Goal: Task Accomplishment & Management: Use online tool/utility

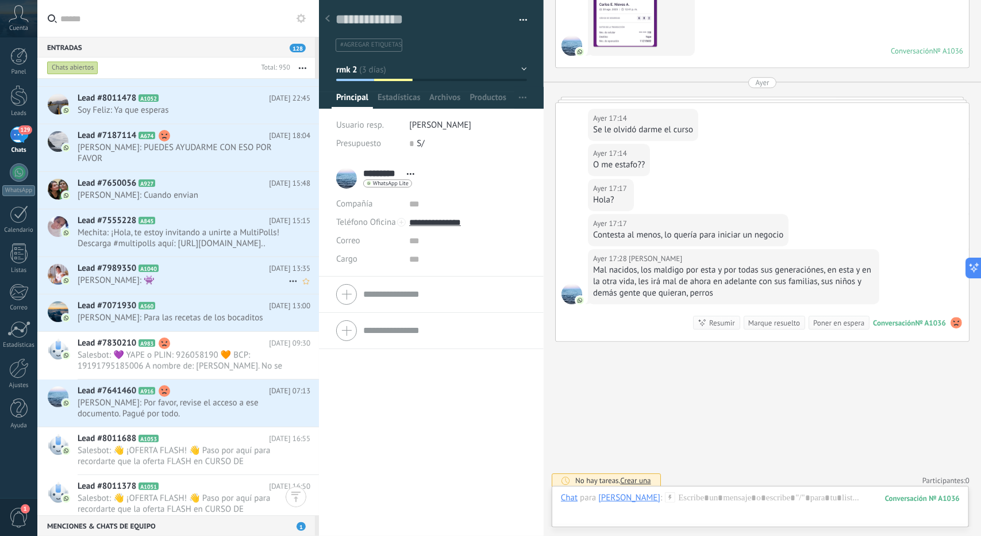
scroll to position [57, 0]
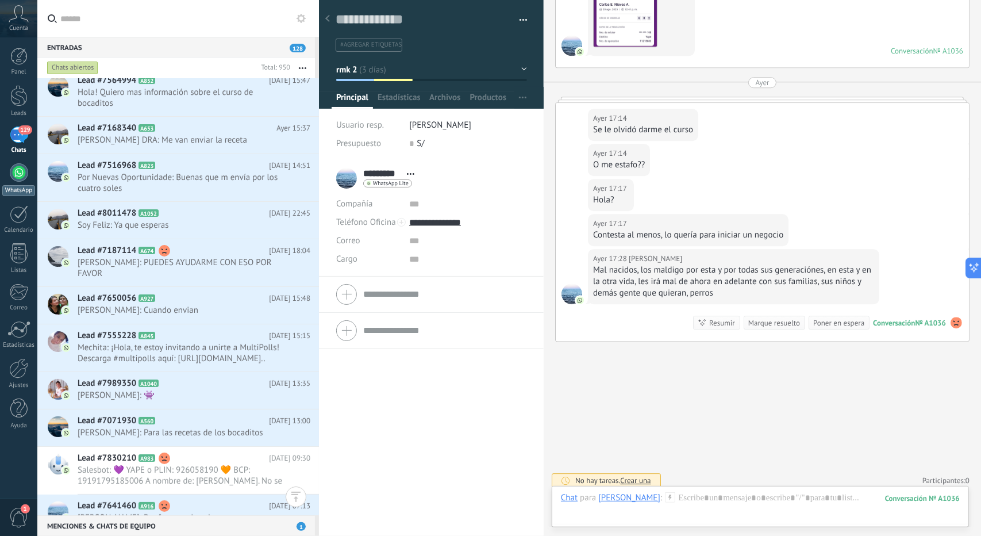
click at [18, 176] on div at bounding box center [19, 172] width 18 height 18
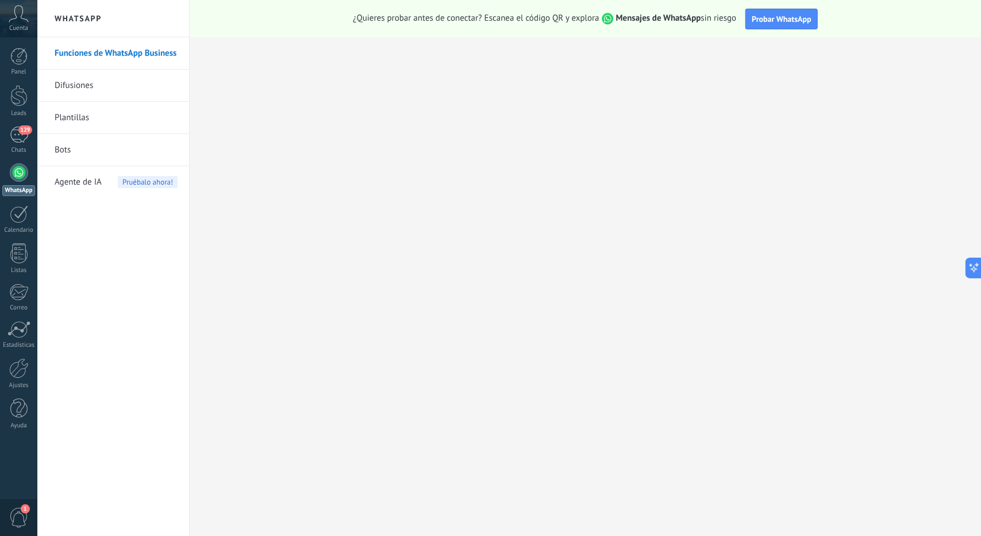
click at [74, 147] on link "Bots" at bounding box center [116, 150] width 123 height 32
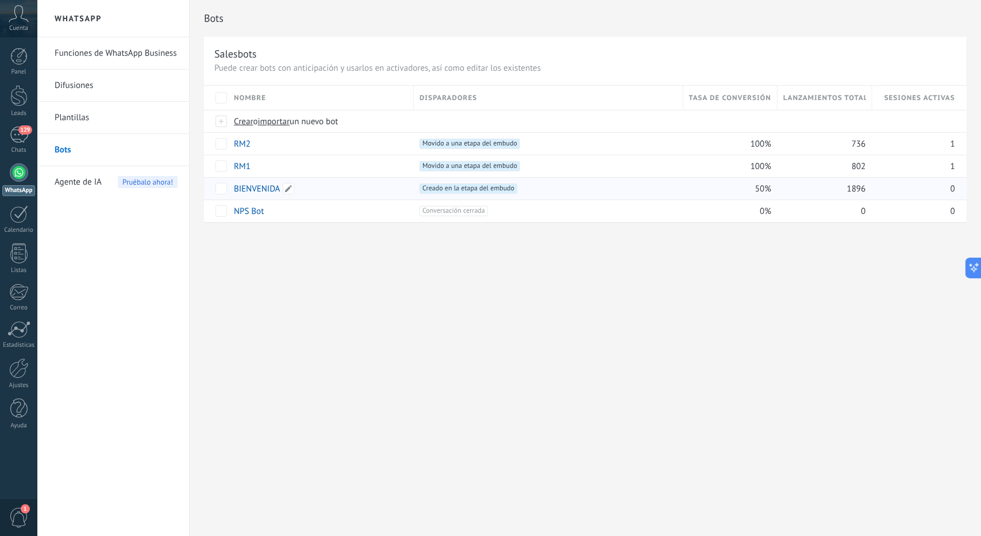
click at [271, 187] on link "BIENVENIDA" at bounding box center [257, 188] width 47 height 11
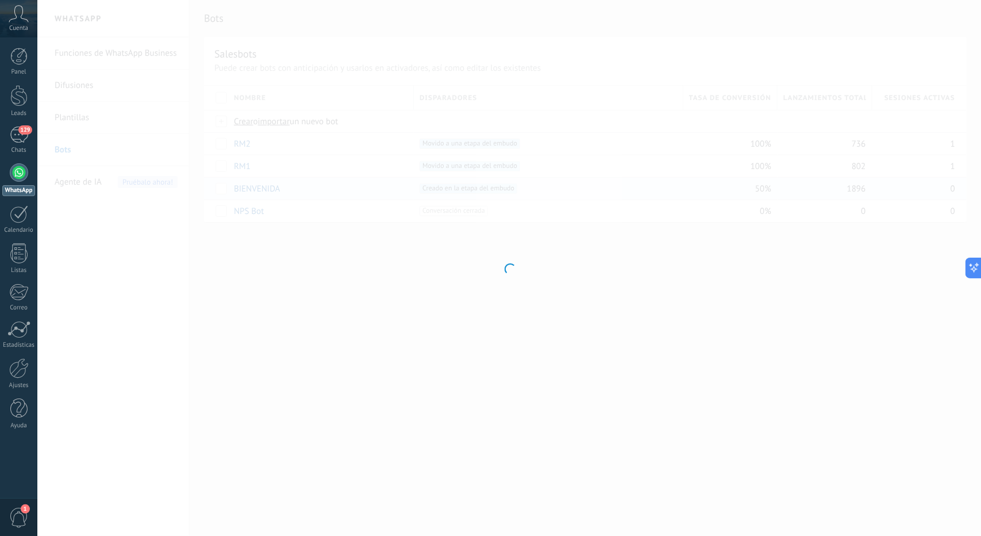
type input "**********"
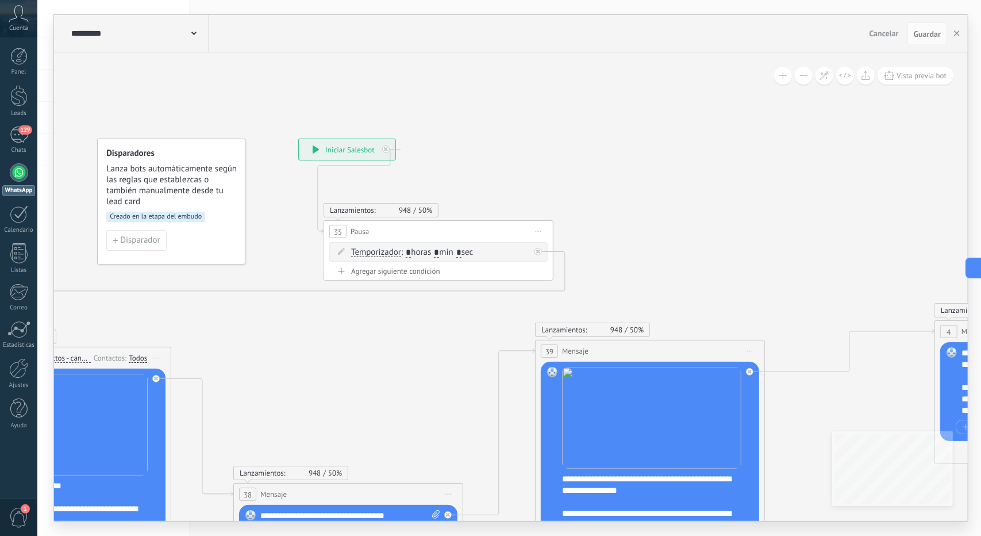
click at [799, 74] on button at bounding box center [804, 76] width 18 height 18
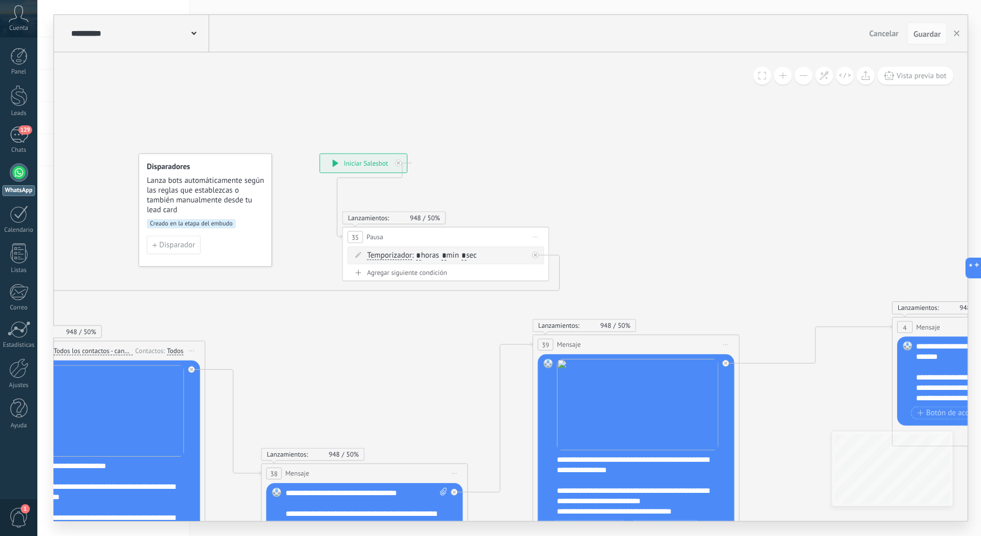
click at [799, 74] on button at bounding box center [804, 76] width 18 height 18
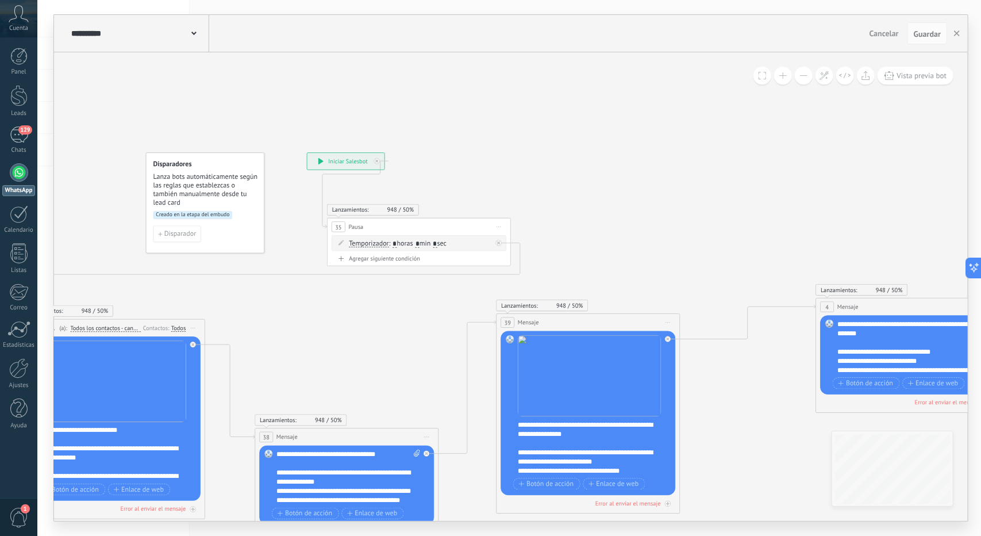
drag, startPoint x: 764, startPoint y: 220, endPoint x: 460, endPoint y: 88, distance: 330.9
click at [460, 88] on icon at bounding box center [867, 346] width 2152 height 849
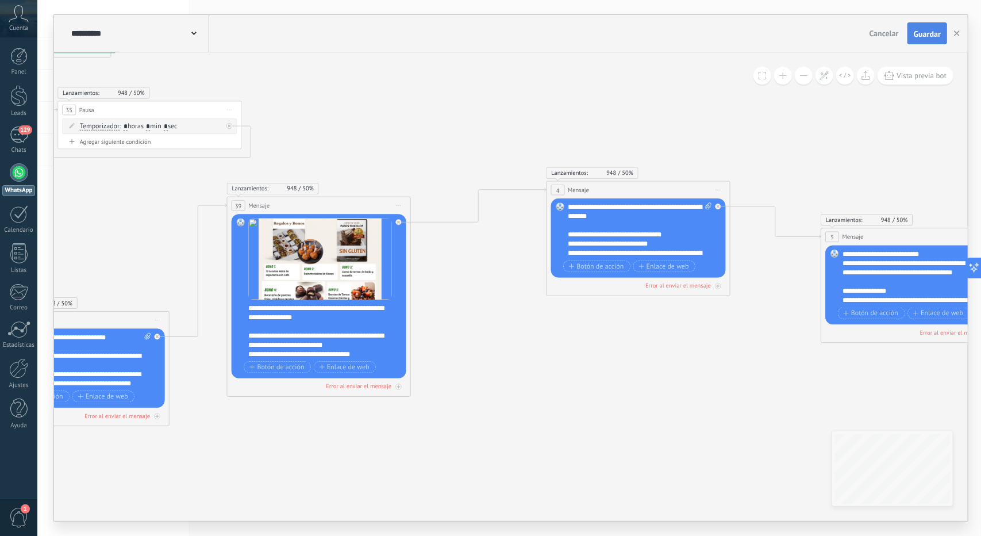
click at [926, 30] on span "Guardar" at bounding box center [927, 34] width 27 height 8
click at [959, 42] on button "button" at bounding box center [956, 33] width 17 height 21
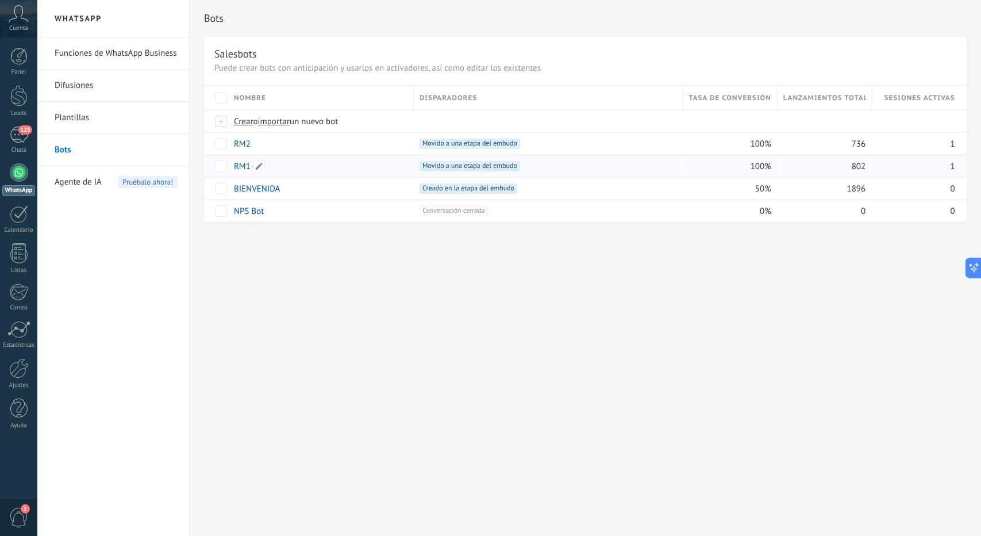
click at [237, 165] on link "RM1" at bounding box center [242, 166] width 17 height 11
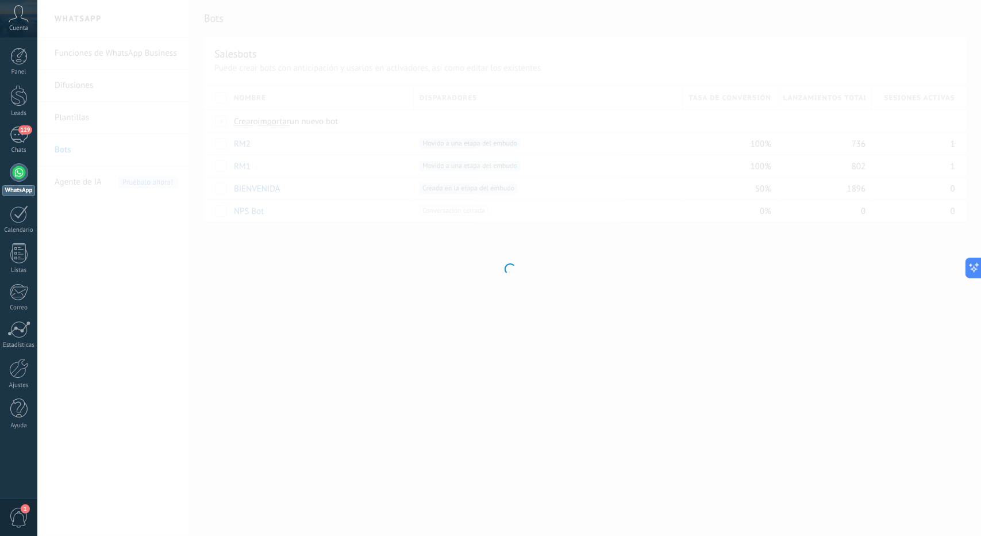
type input "***"
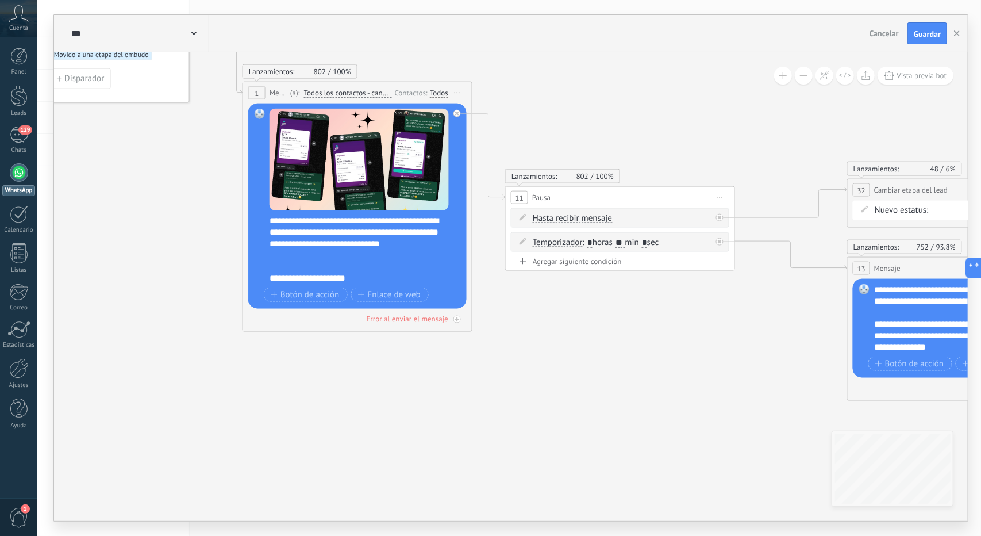
drag, startPoint x: 689, startPoint y: 445, endPoint x: 596, endPoint y: 407, distance: 100.2
click at [599, 409] on icon at bounding box center [941, 189] width 1972 height 998
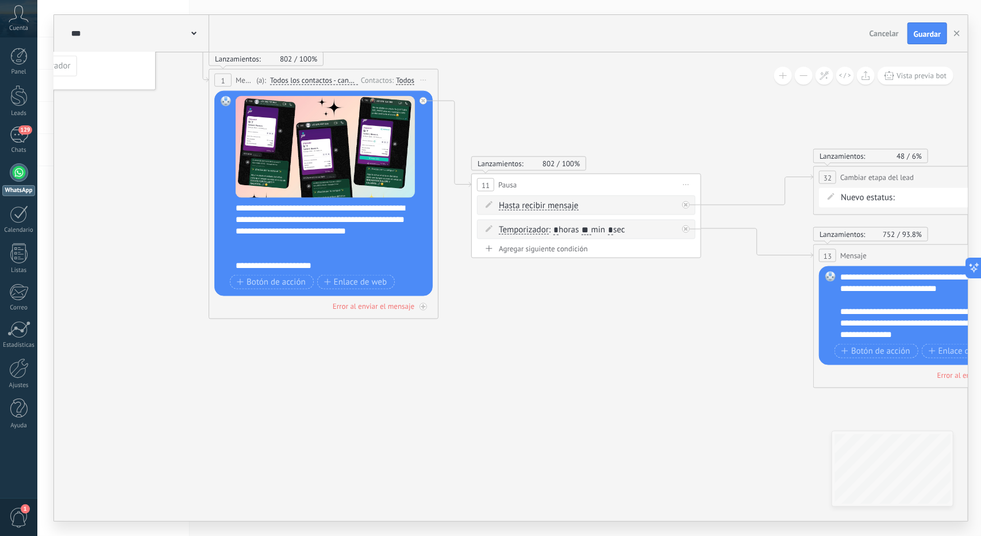
click at [809, 81] on button at bounding box center [804, 76] width 18 height 18
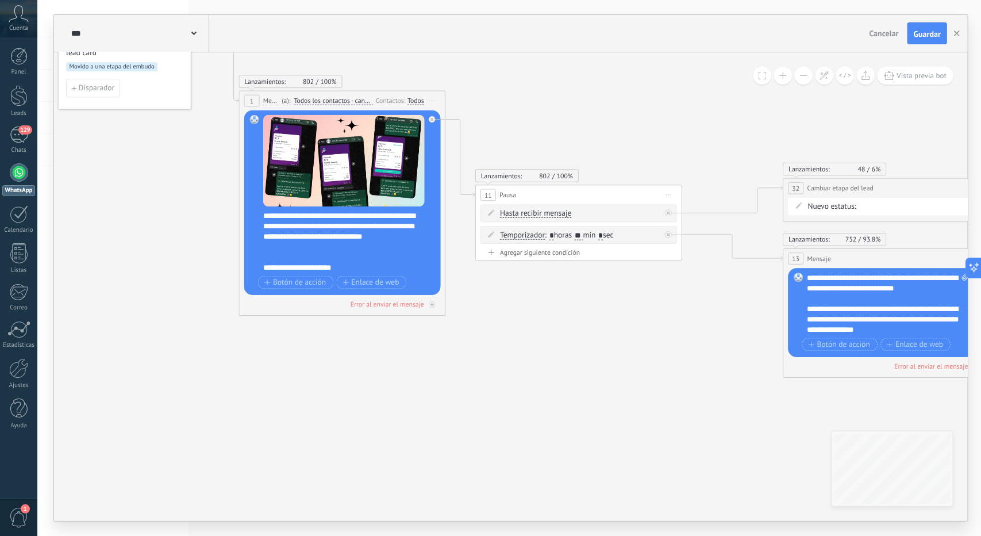
click at [809, 81] on button at bounding box center [804, 76] width 18 height 18
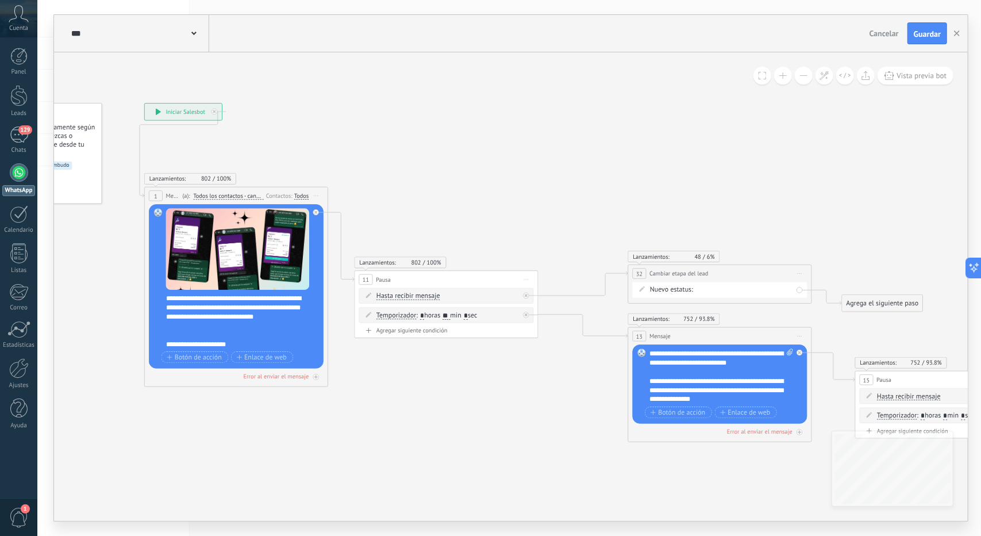
drag, startPoint x: 698, startPoint y: 305, endPoint x: 579, endPoint y: 380, distance: 140.0
click at [579, 380] on icon at bounding box center [743, 288] width 1658 height 830
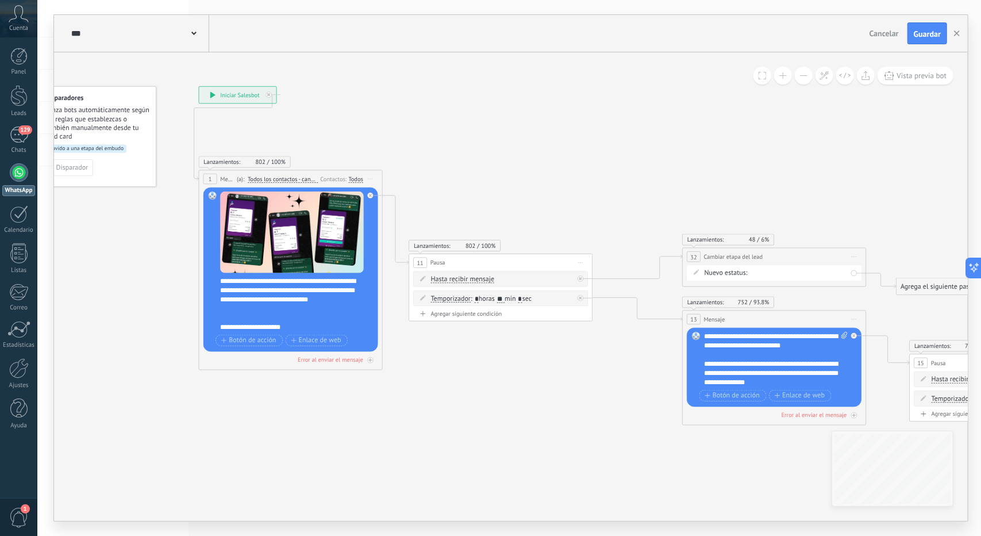
drag, startPoint x: 626, startPoint y: 366, endPoint x: 663, endPoint y: 352, distance: 39.5
click at [663, 352] on icon at bounding box center [798, 271] width 1658 height 830
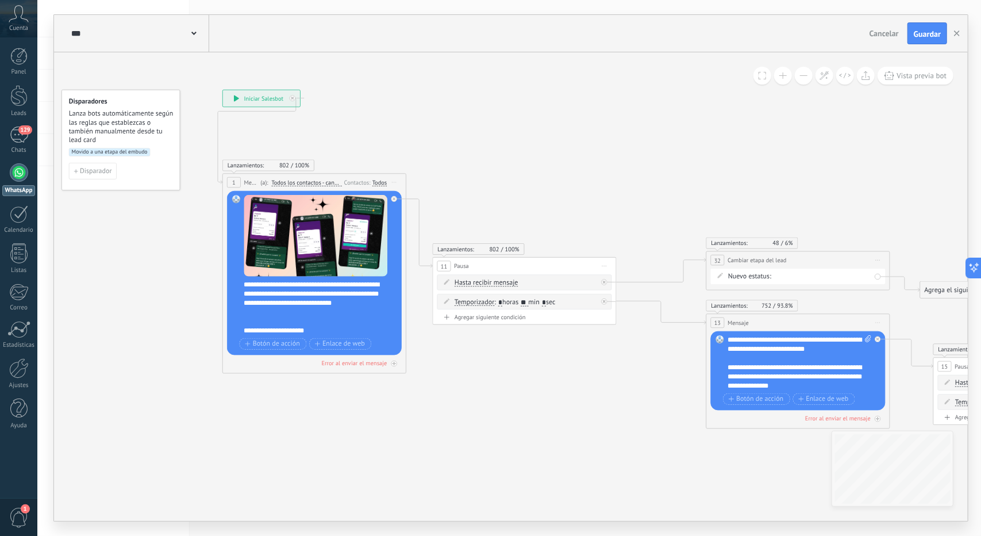
drag, startPoint x: 387, startPoint y: 401, endPoint x: 457, endPoint y: 406, distance: 70.3
click at [457, 406] on icon at bounding box center [822, 275] width 1658 height 830
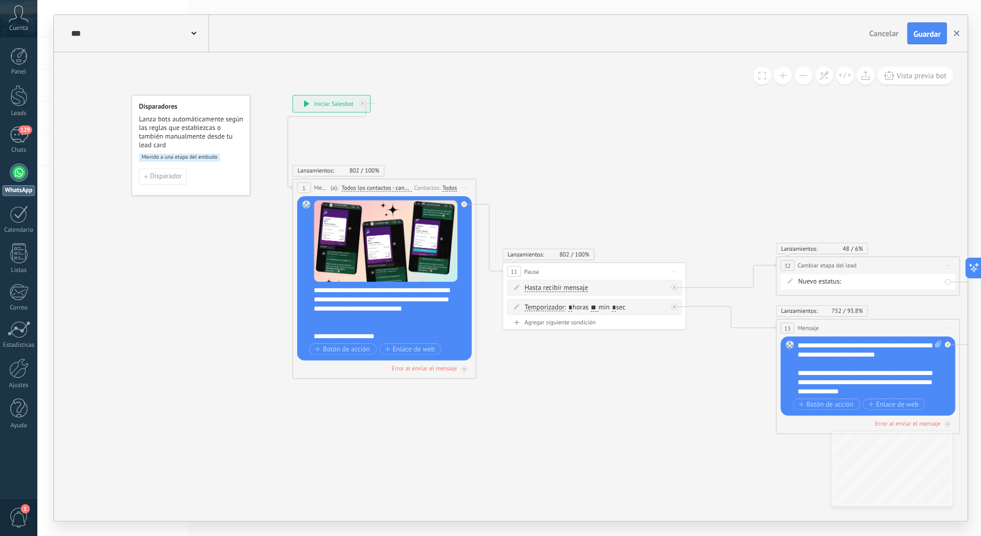
click at [949, 37] on button "button" at bounding box center [956, 33] width 17 height 22
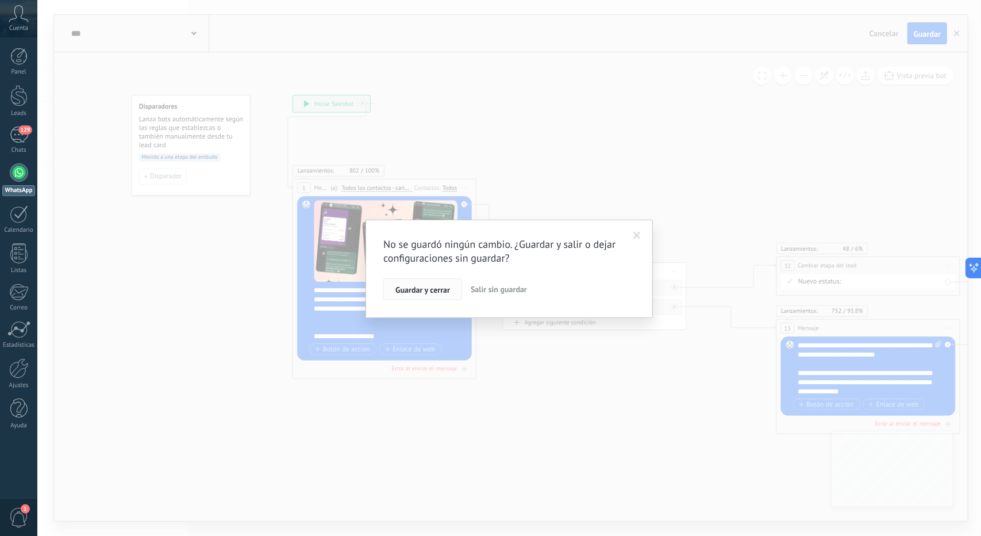
click at [436, 294] on button "Guardar y cerrar" at bounding box center [422, 289] width 79 height 22
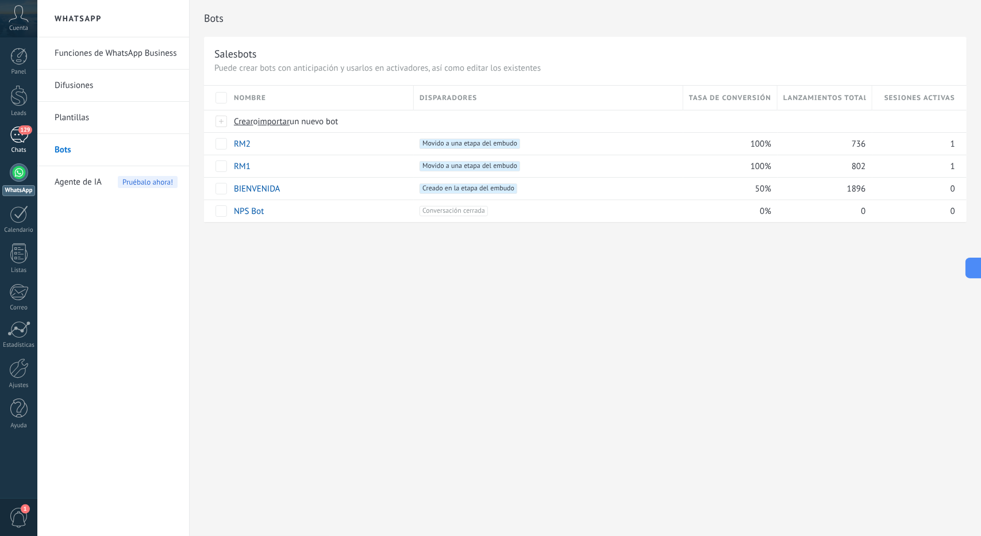
click at [0, 127] on link "129 Chats" at bounding box center [18, 140] width 37 height 28
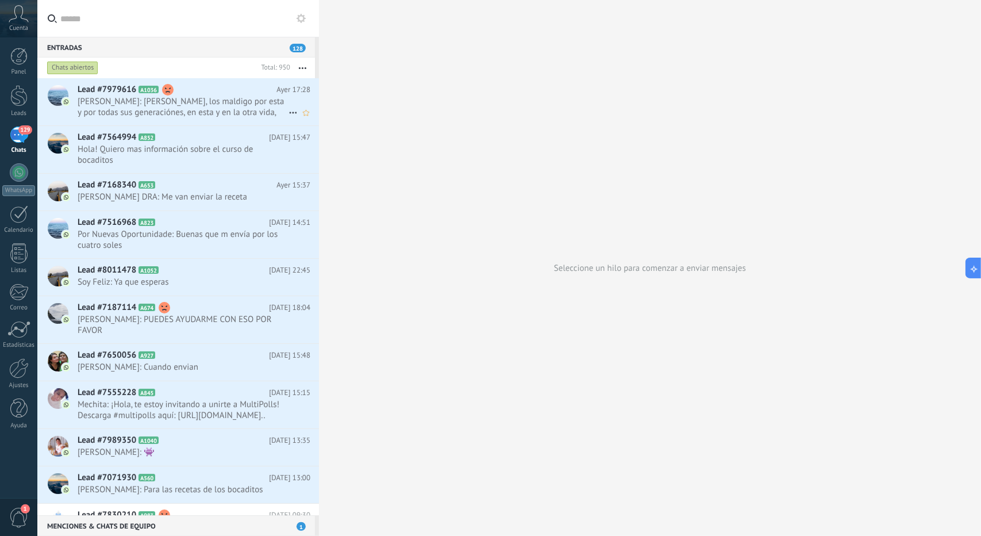
click at [159, 119] on div "Lead #7979616 A1036 Ayer 17:28 Tío Bruno: Mal nacidos, los maldigo por esta y p…" at bounding box center [198, 101] width 241 height 47
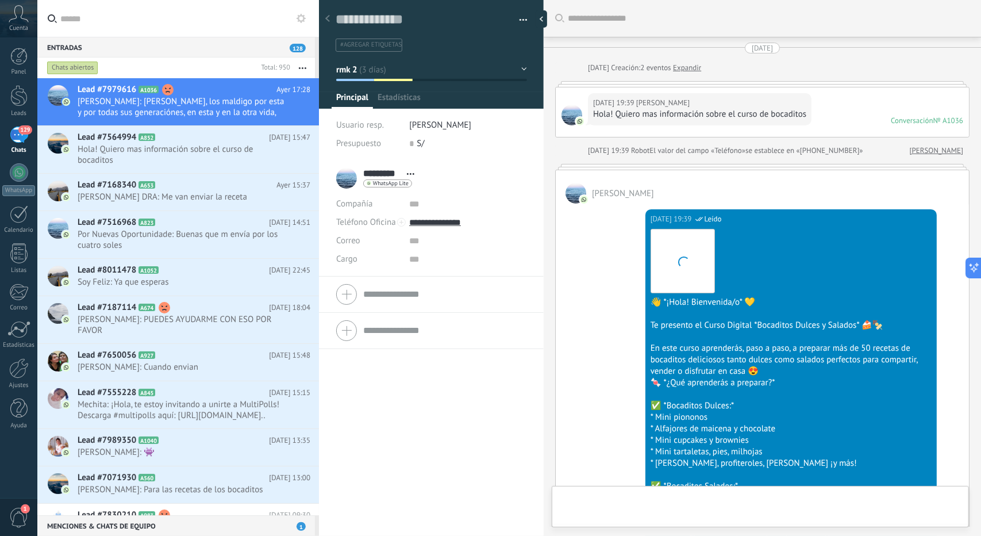
scroll to position [2146, 0]
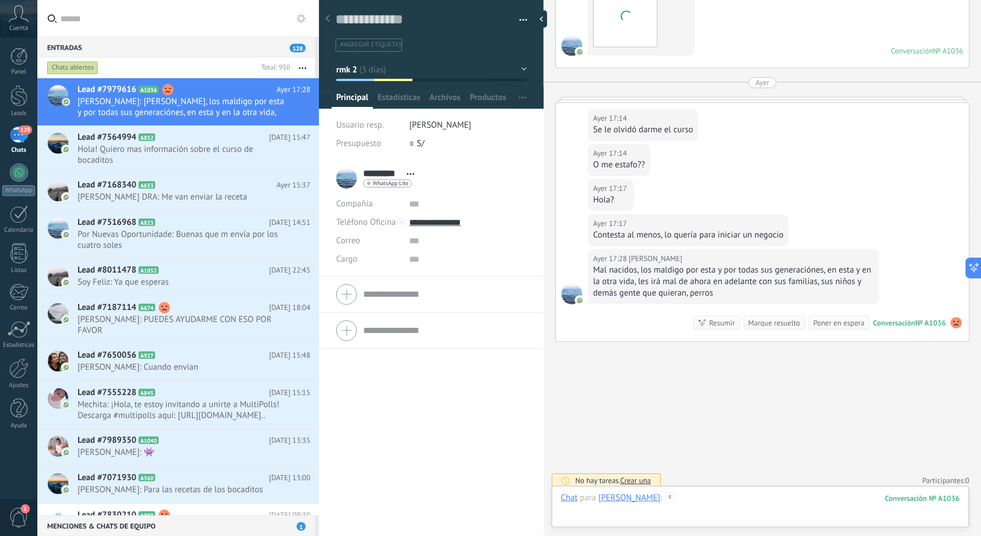
click at [676, 518] on div at bounding box center [760, 509] width 399 height 34
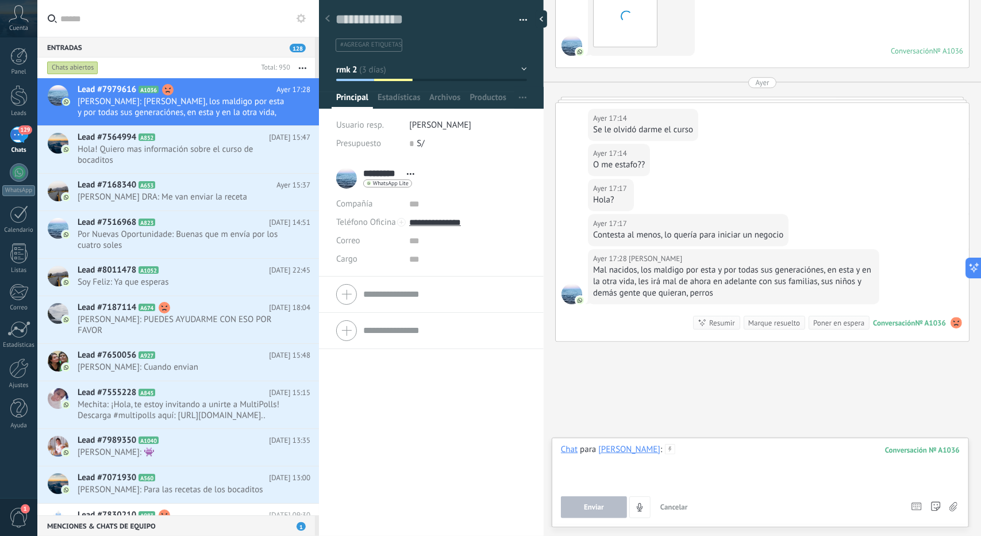
paste div
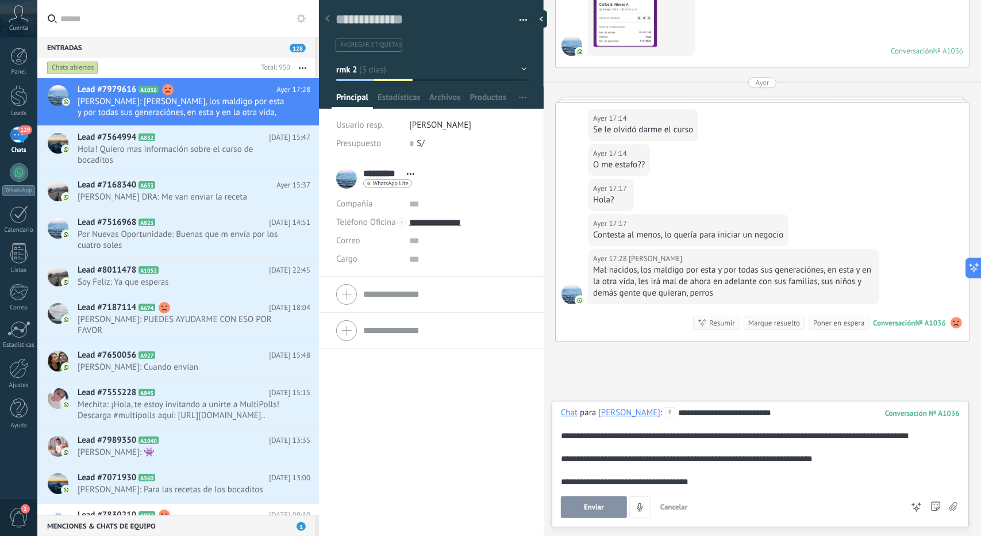
drag, startPoint x: 607, startPoint y: 507, endPoint x: 603, endPoint y: 490, distance: 17.0
click at [607, 507] on button "Enviar" at bounding box center [594, 507] width 66 height 22
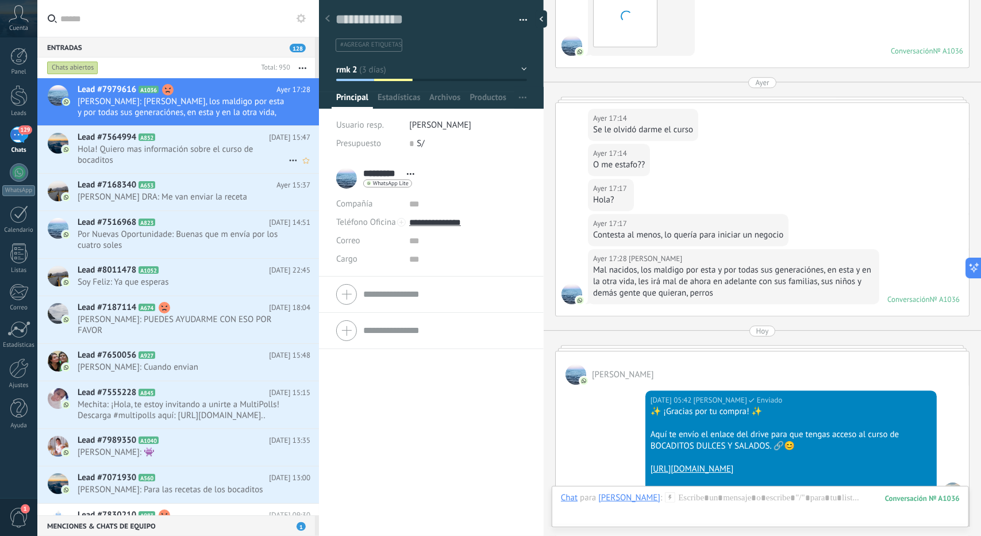
scroll to position [2120, 0]
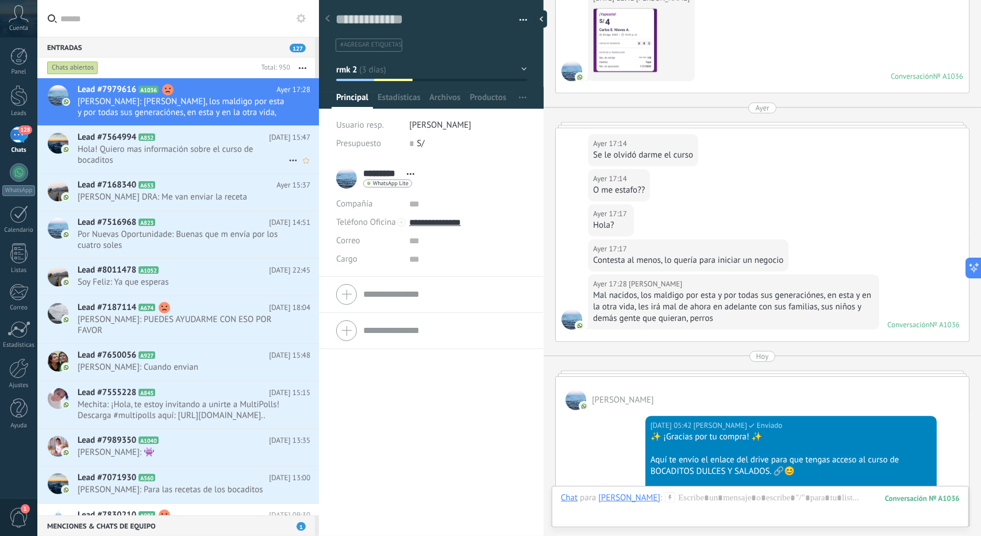
click at [163, 164] on span "Hola! Quiero mas información sobre el curso de bocaditos" at bounding box center [183, 155] width 211 height 22
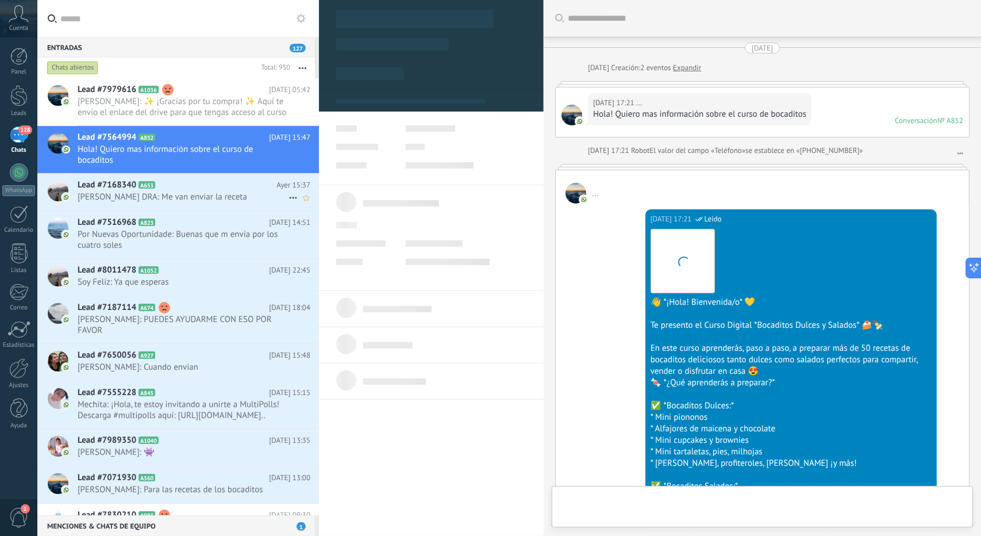
scroll to position [17, 0]
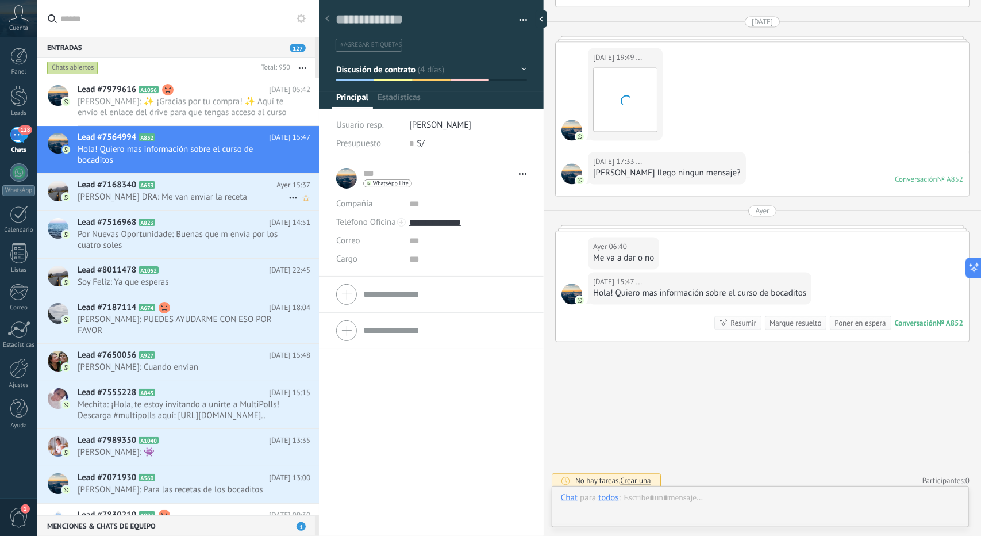
click at [191, 183] on h2 "Lead #7168340 A653" at bounding box center [177, 184] width 199 height 11
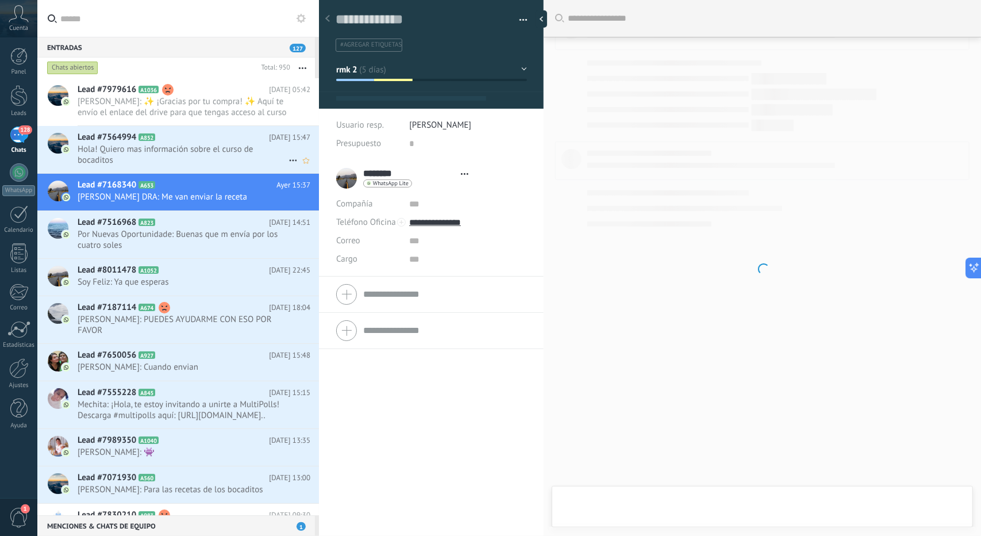
scroll to position [2132, 0]
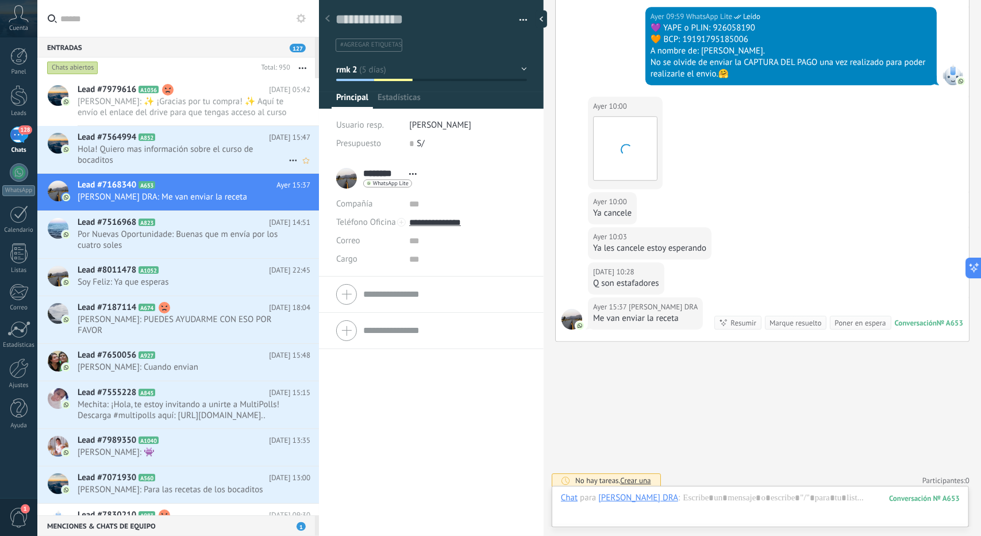
click at [203, 158] on span "Hola! Quiero mas información sobre el curso de bocaditos" at bounding box center [183, 155] width 211 height 22
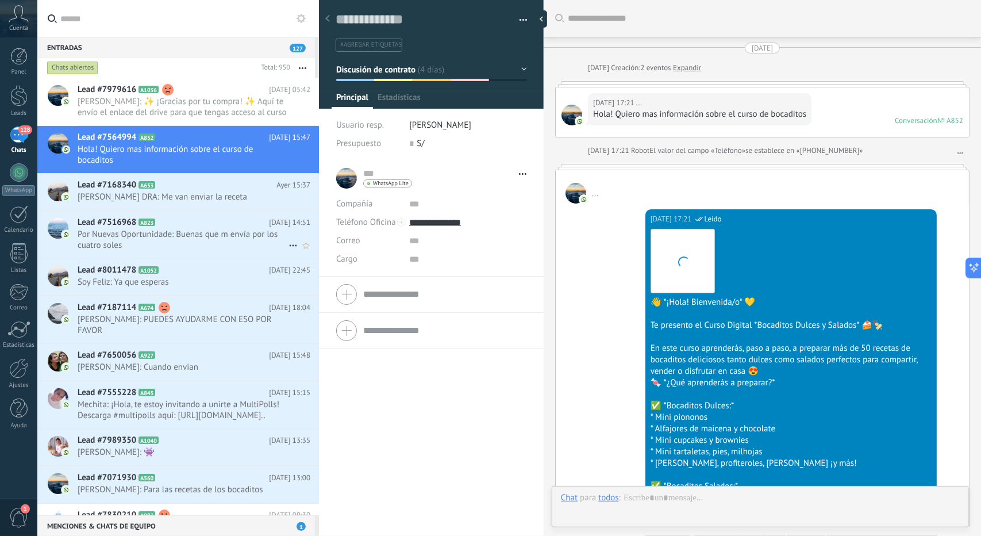
type textarea "**********"
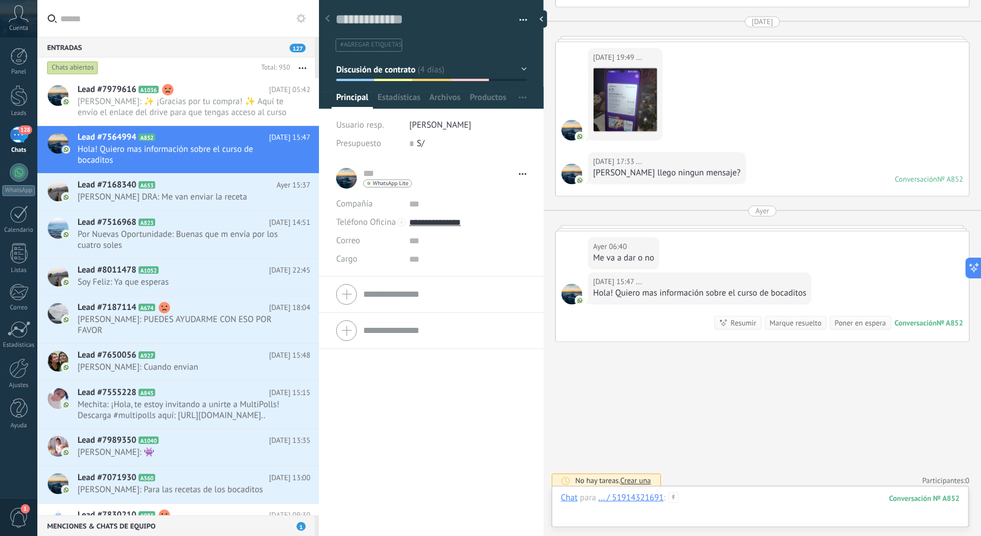
click at [726, 502] on div at bounding box center [760, 509] width 399 height 34
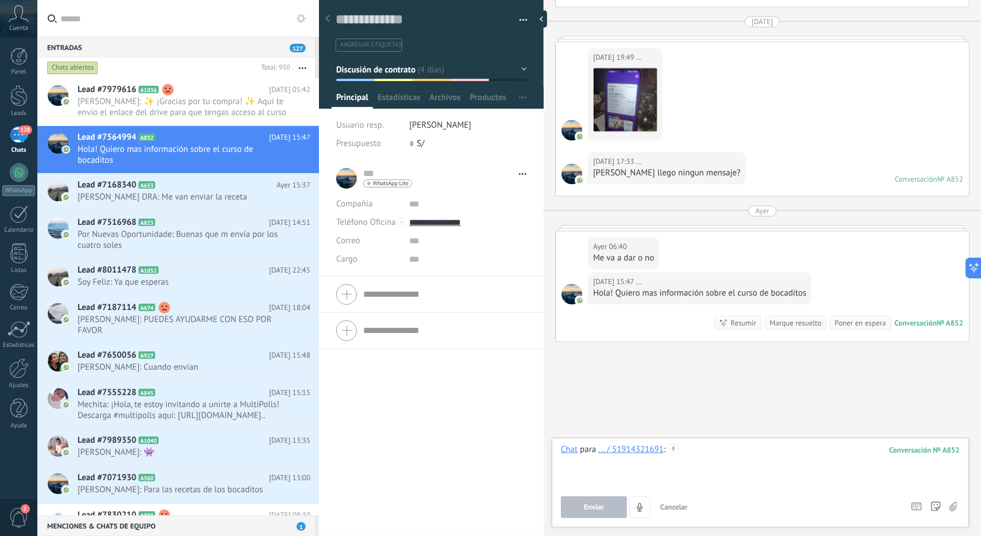
paste div
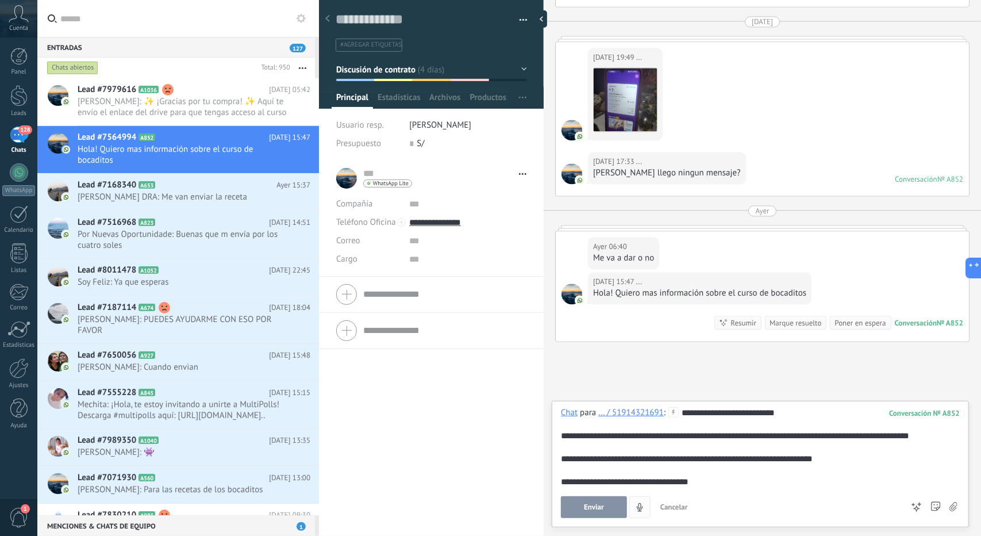
click at [615, 506] on button "Enviar" at bounding box center [594, 507] width 66 height 22
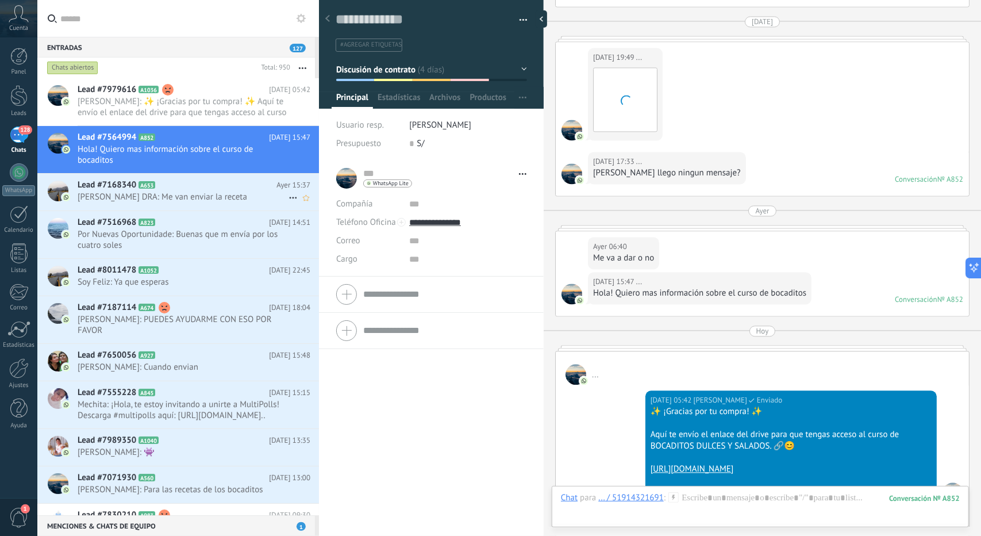
scroll to position [1470, 0]
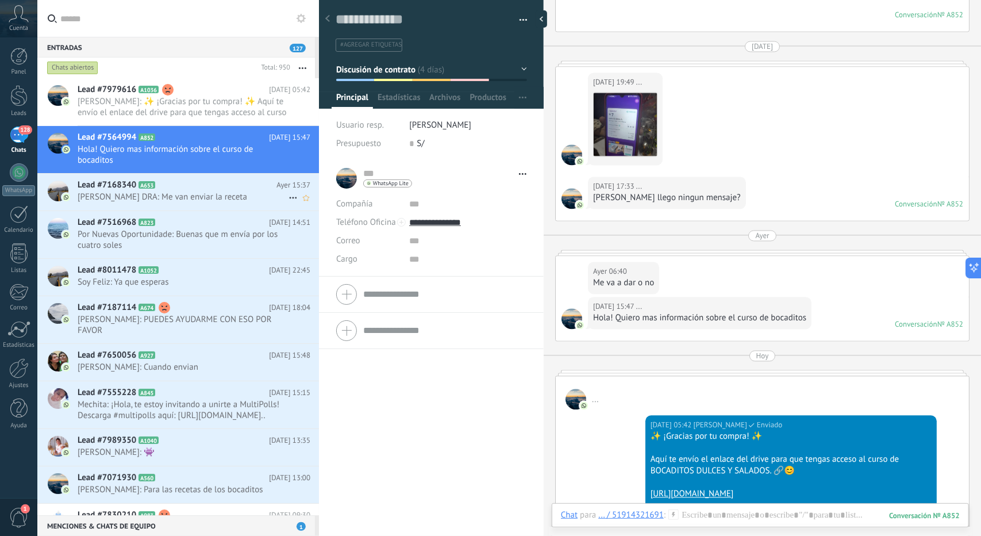
click at [174, 192] on span "[PERSON_NAME] DRA: Me van enviar la receta" at bounding box center [183, 196] width 211 height 11
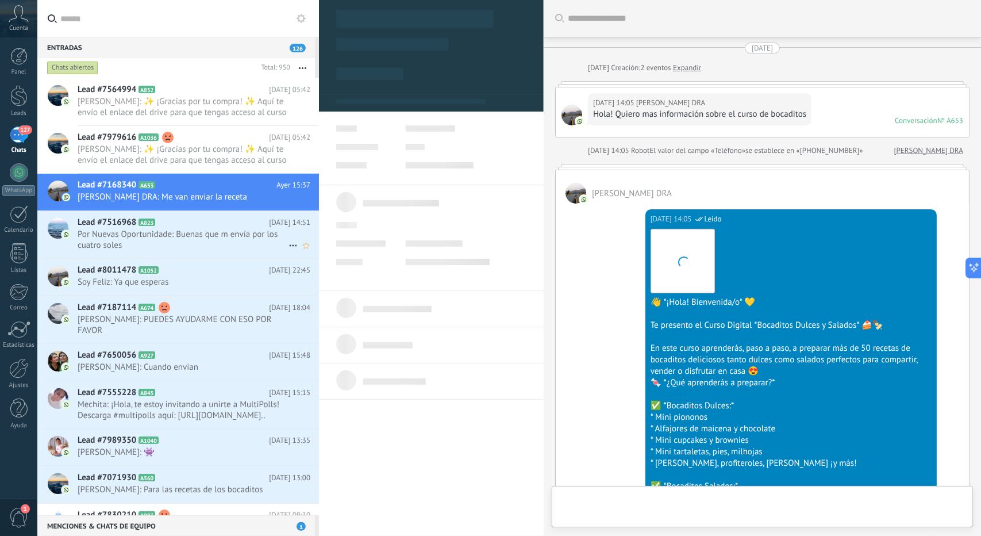
type textarea "**********"
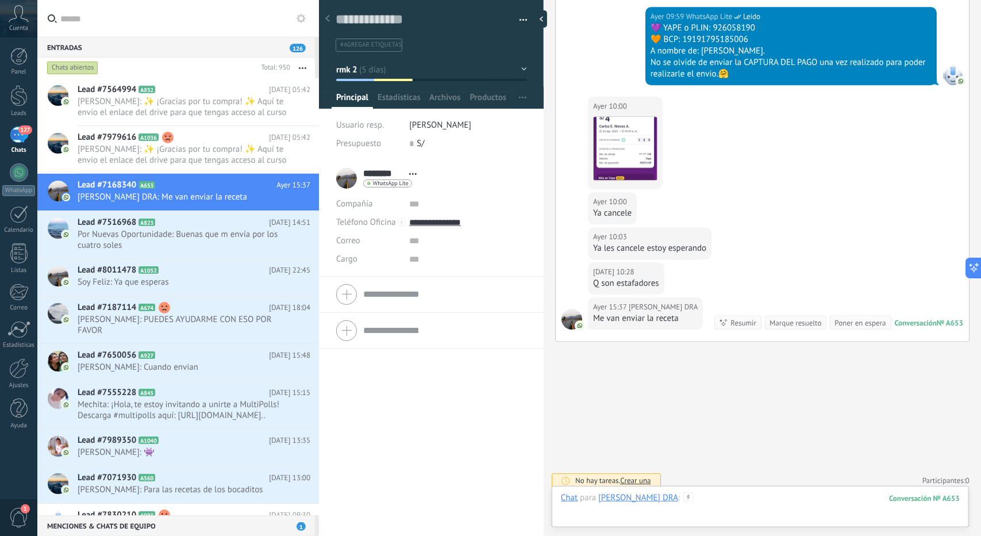
click at [748, 503] on div at bounding box center [760, 509] width 399 height 34
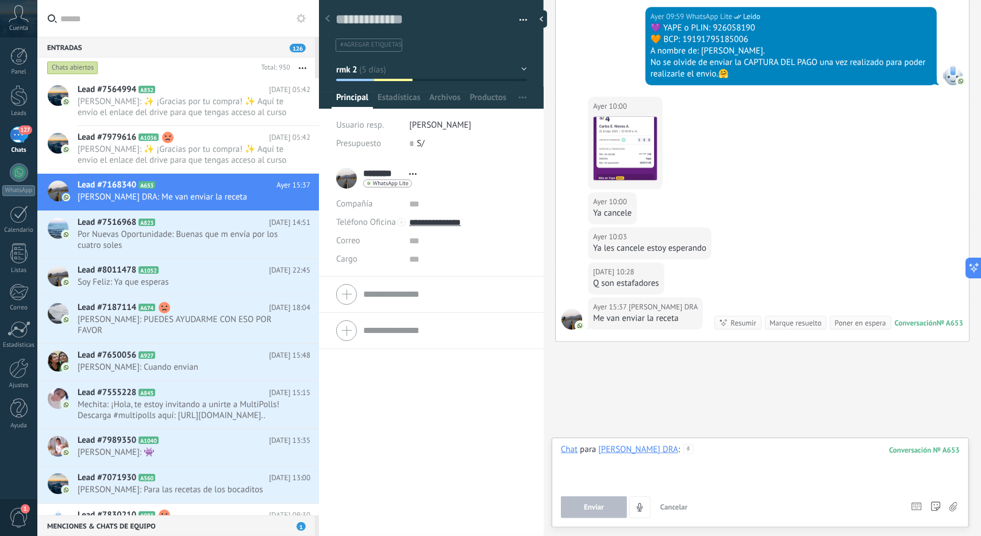
paste div
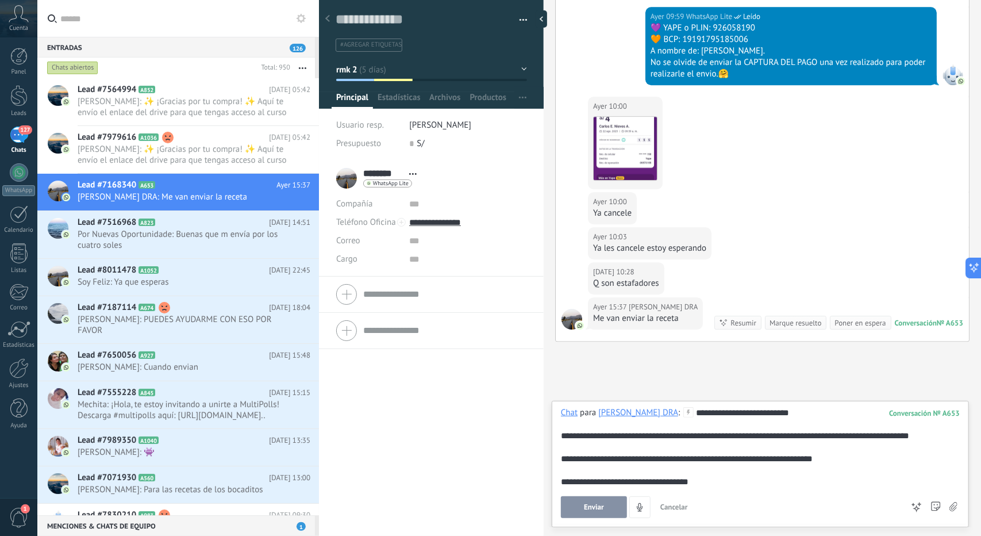
click at [613, 506] on button "Enviar" at bounding box center [594, 507] width 66 height 22
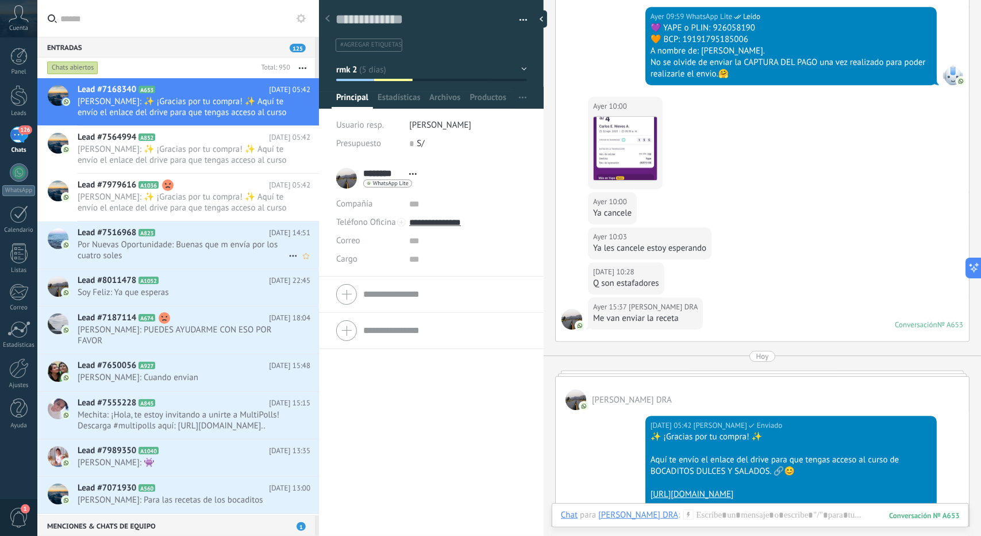
click at [193, 245] on span "Por Nuevas Oportunidade: Buenas que m envía por los cuatro soles" at bounding box center [183, 250] width 211 height 22
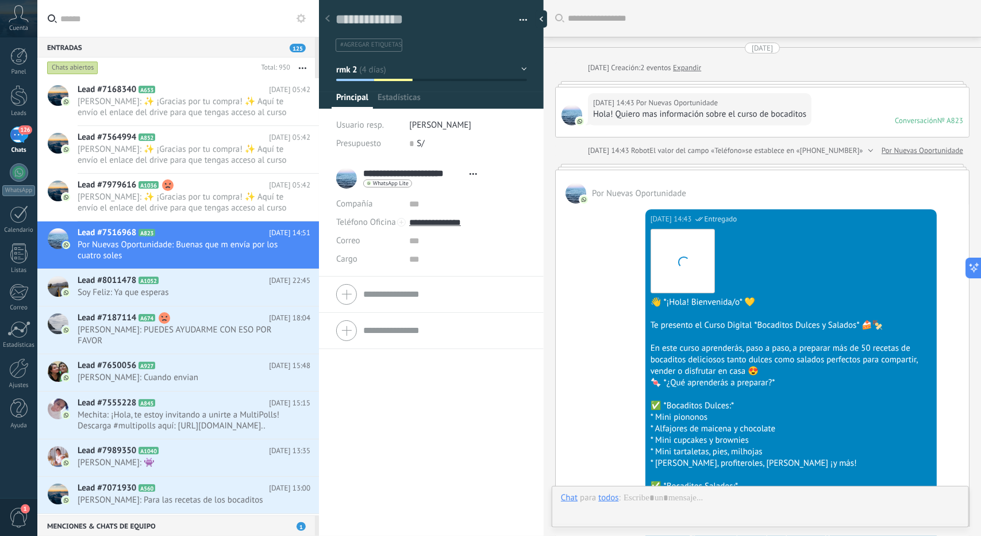
scroll to position [1754, 0]
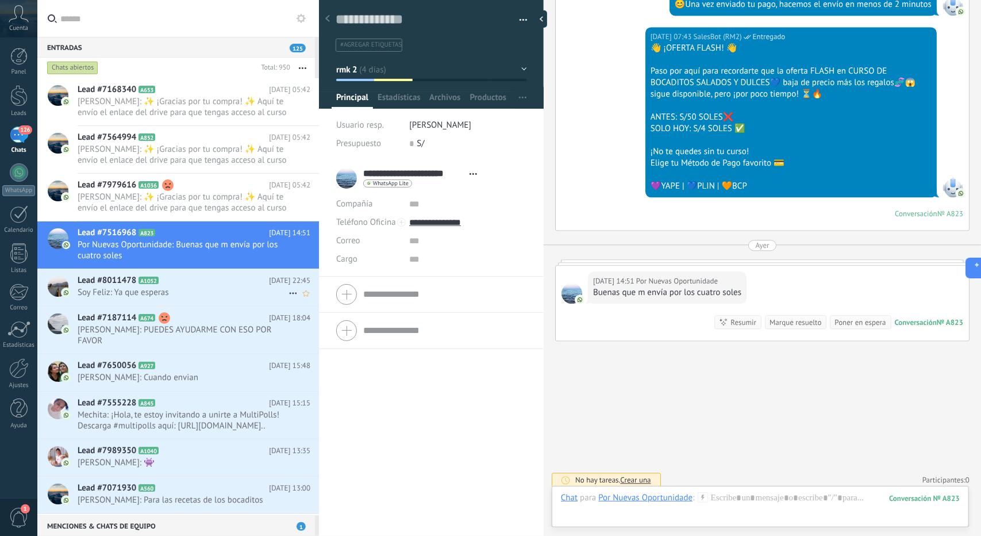
click at [179, 279] on h2 "Lead #8011478 A1052" at bounding box center [173, 280] width 191 height 11
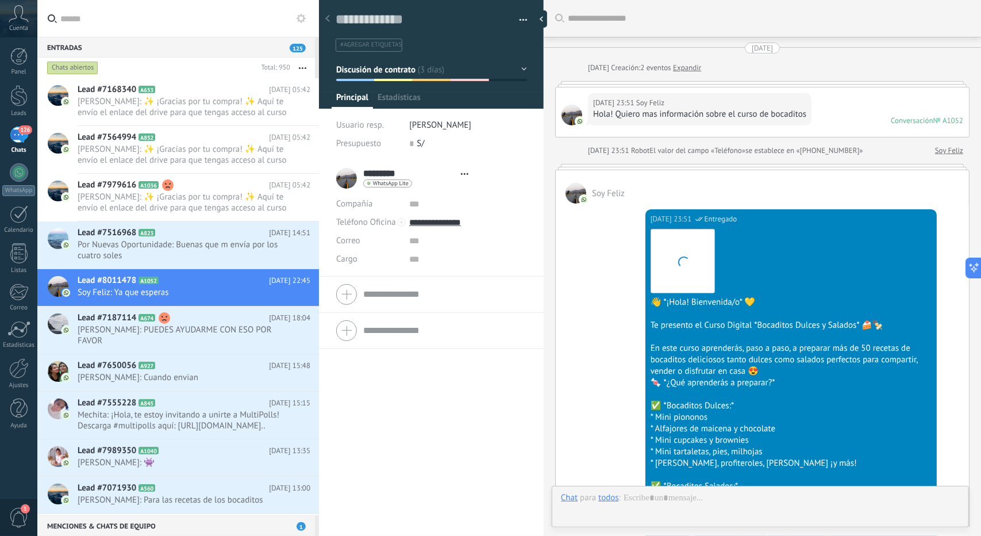
type textarea "**********"
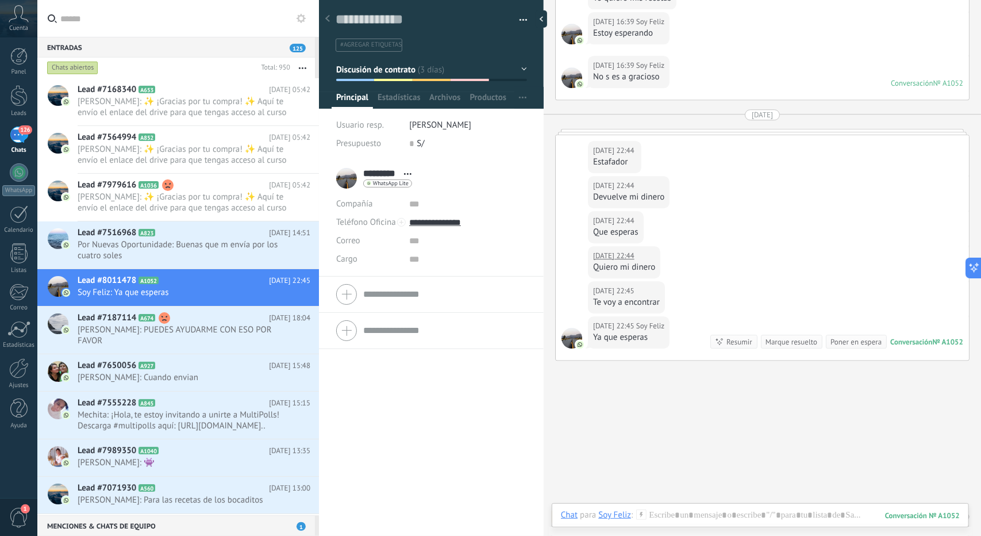
scroll to position [1925, 0]
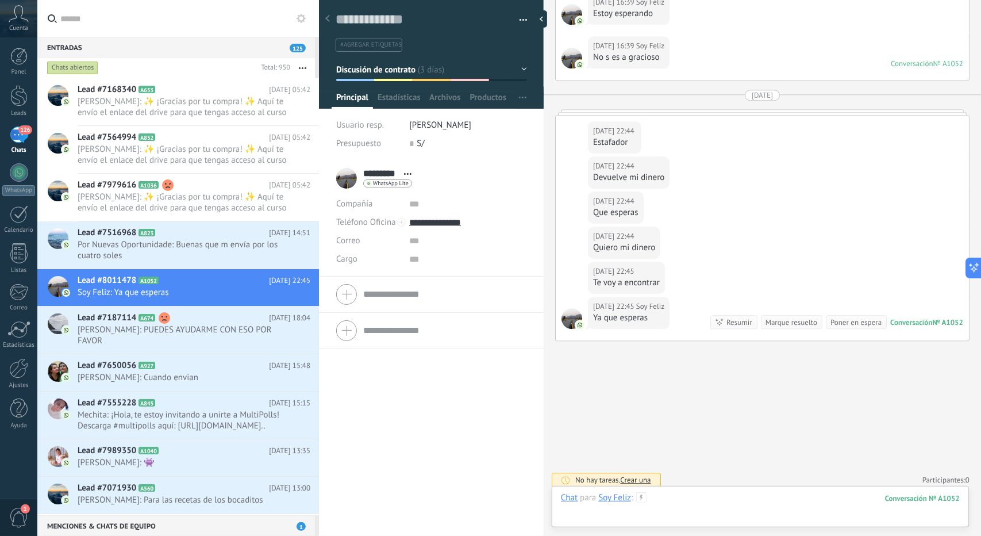
click at [746, 505] on div at bounding box center [760, 509] width 399 height 34
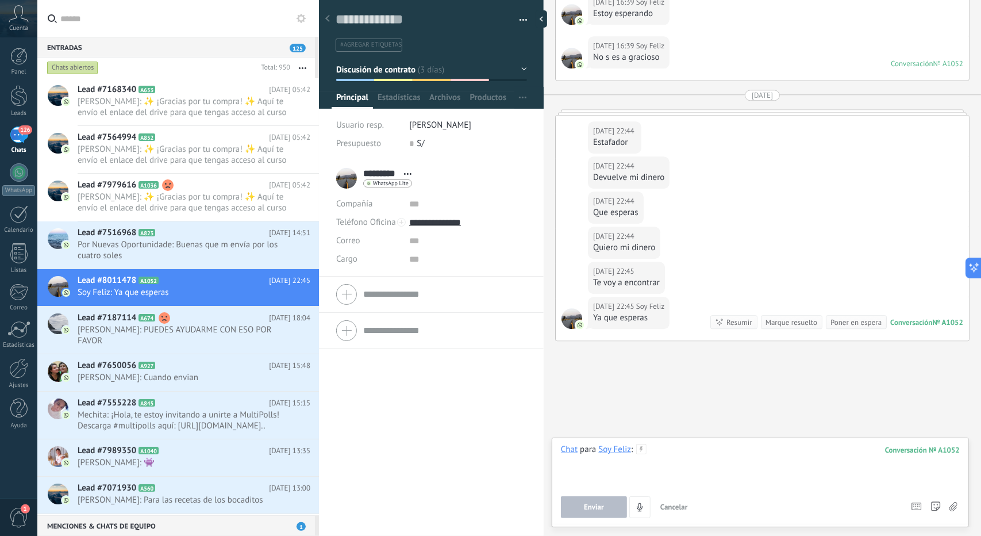
paste div
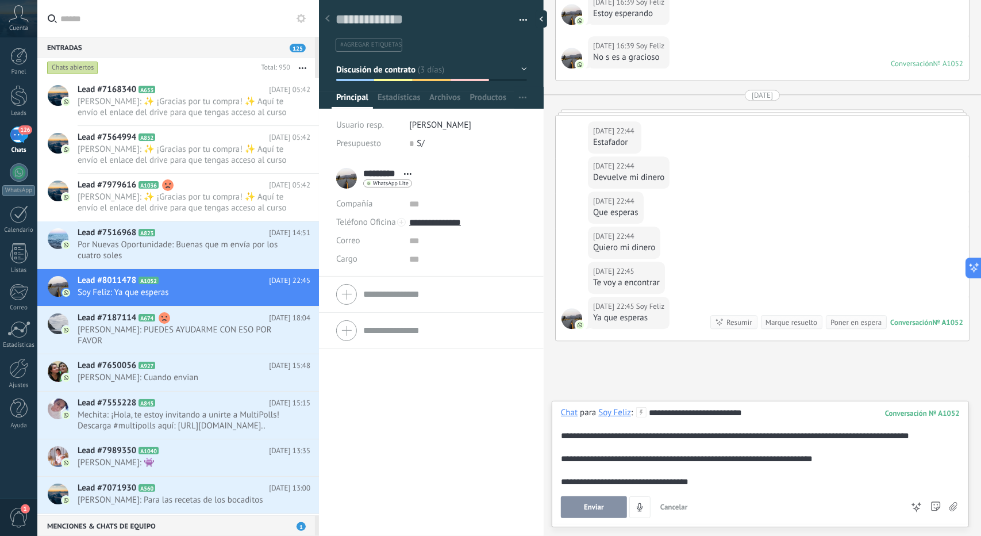
click at [624, 507] on button "Enviar" at bounding box center [594, 507] width 66 height 22
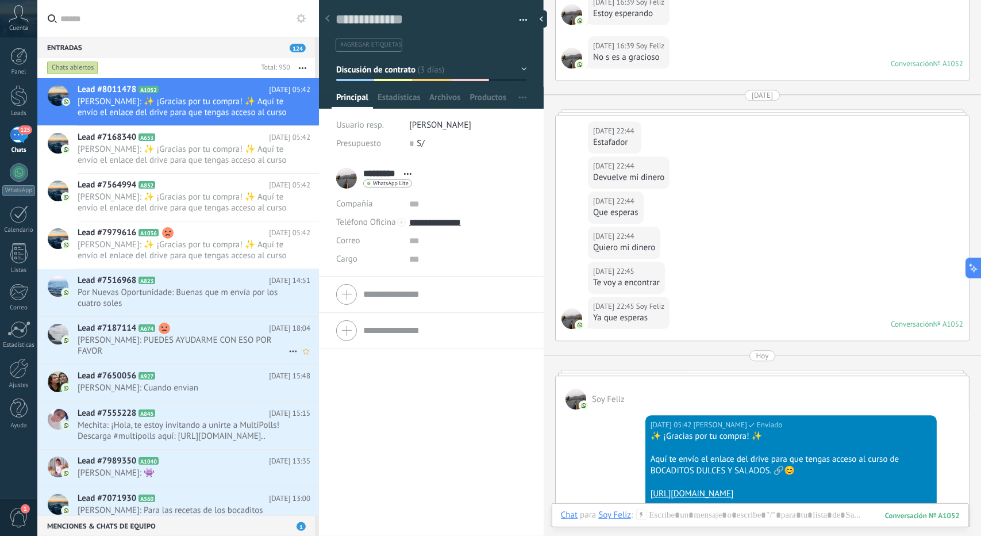
click at [210, 341] on span "[PERSON_NAME]: PUEDES AYUDARME CON ESO POR FAVOR" at bounding box center [183, 345] width 211 height 22
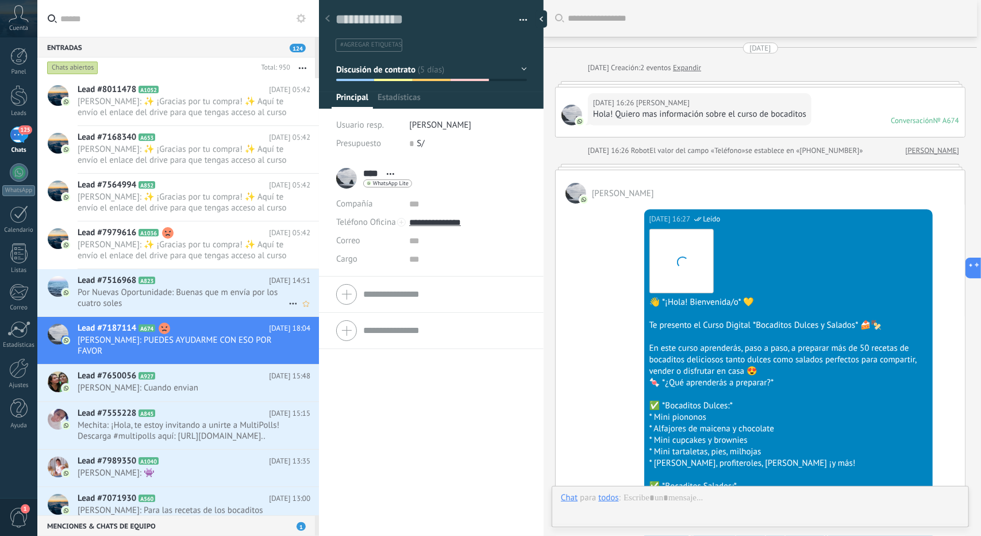
click at [165, 280] on icon at bounding box center [164, 280] width 11 height 11
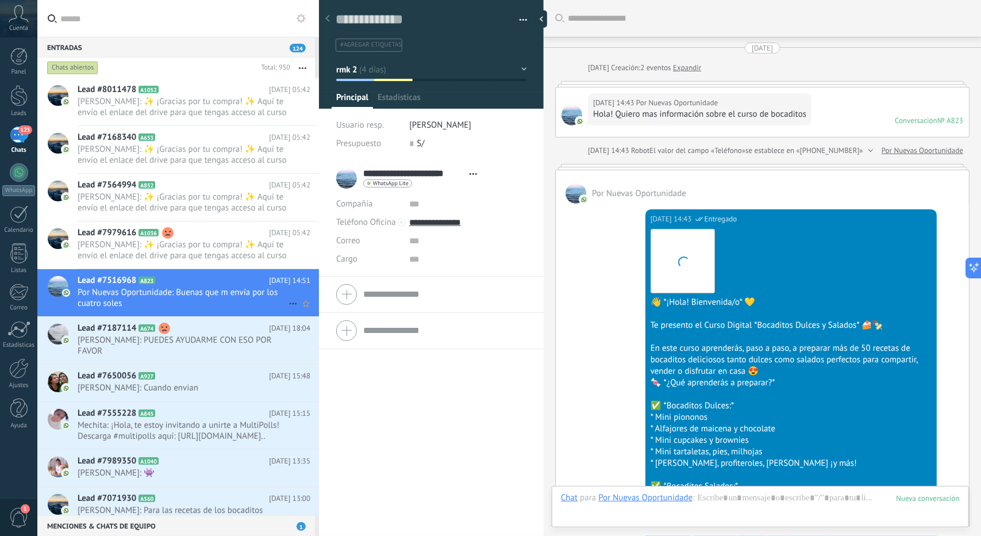
scroll to position [1754, 0]
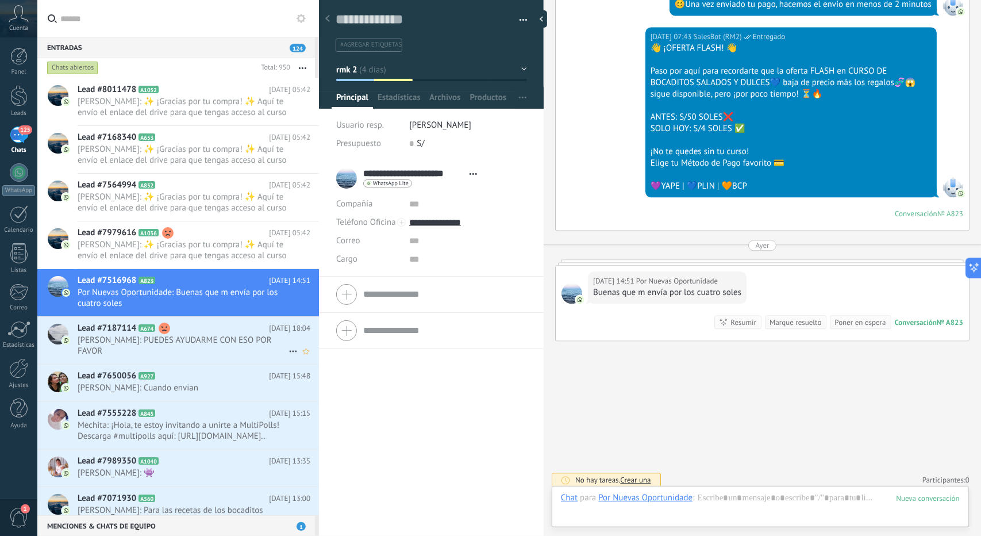
click at [218, 338] on span "[PERSON_NAME]: PUEDES AYUDARME CON ESO POR FAVOR" at bounding box center [183, 345] width 211 height 22
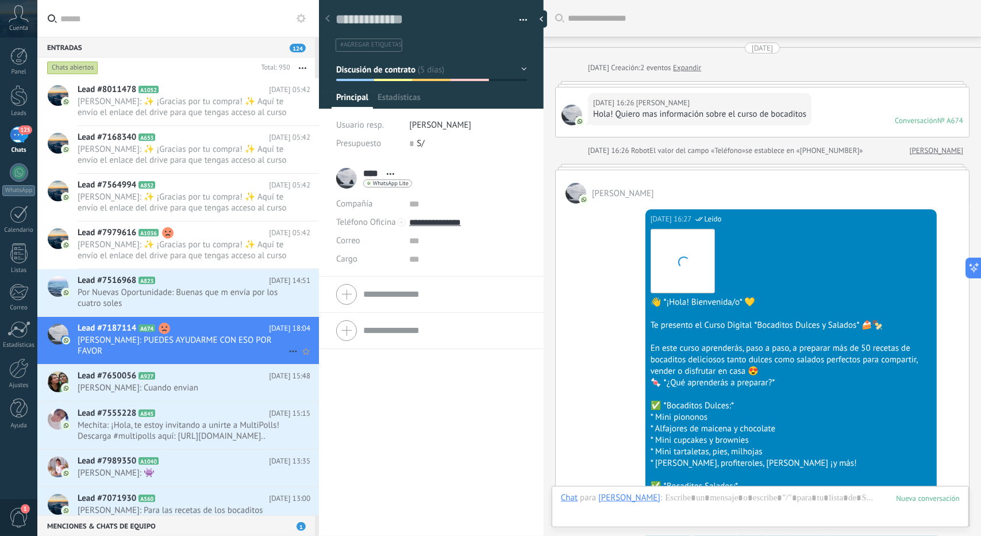
scroll to position [2581, 0]
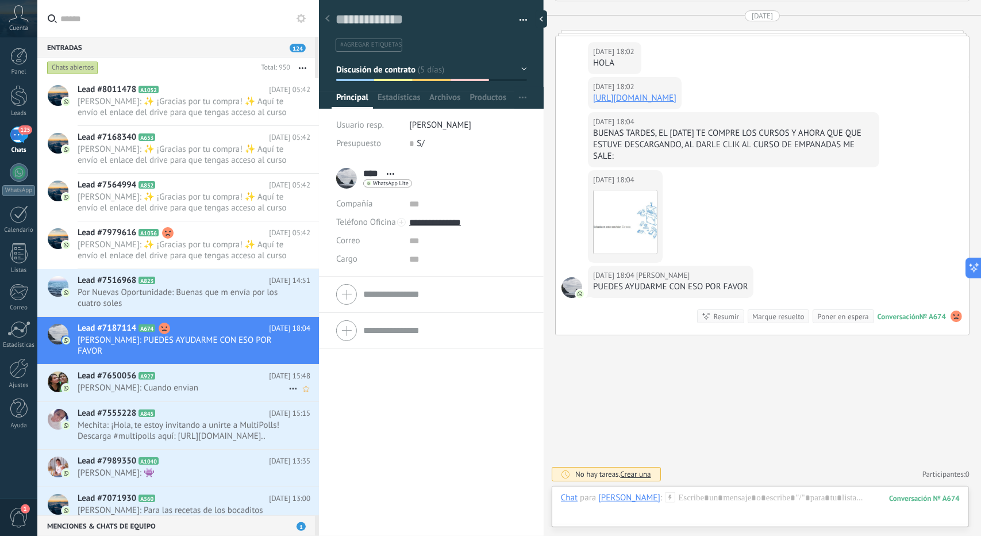
click at [156, 382] on span "[PERSON_NAME]: Cuando envian" at bounding box center [183, 387] width 211 height 11
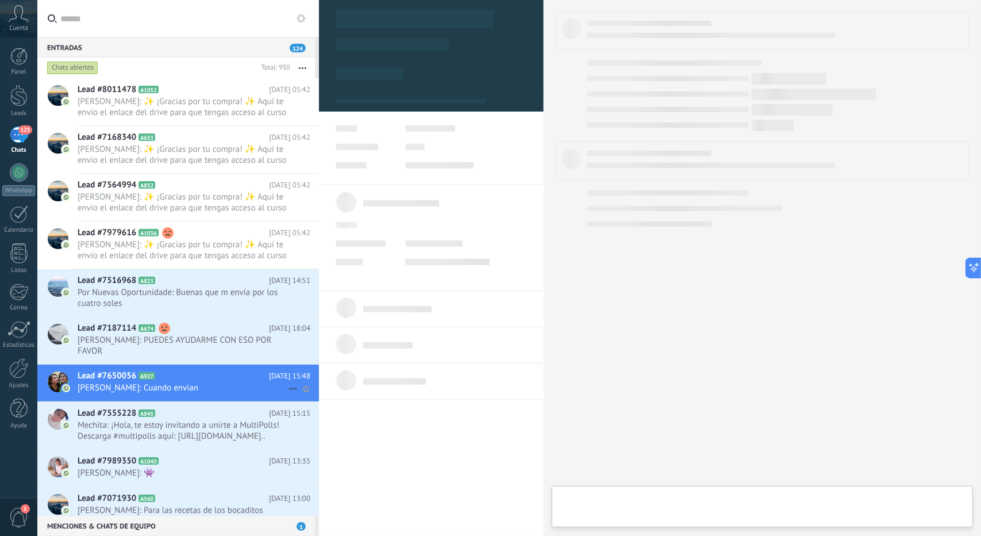
type textarea "**********"
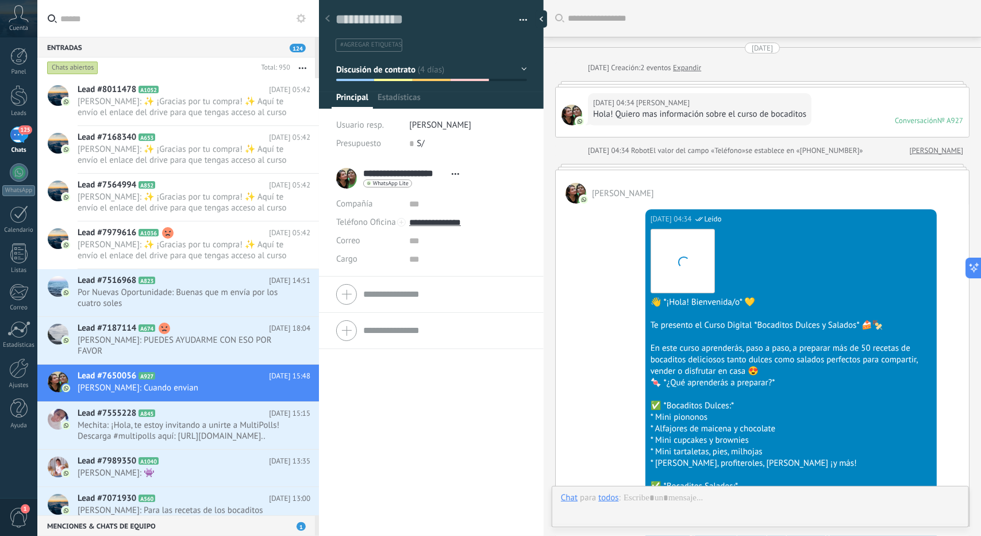
scroll to position [1264, 0]
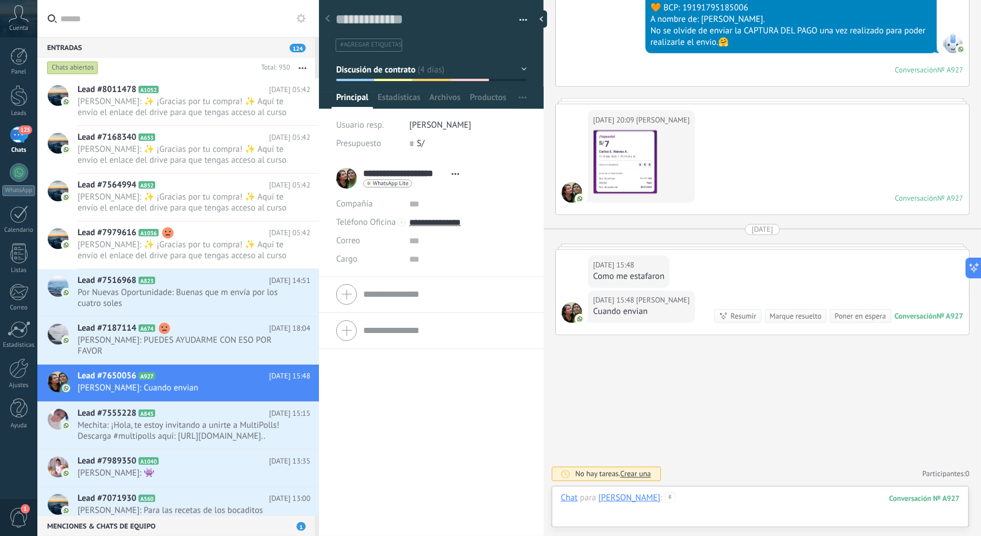
click at [737, 505] on div at bounding box center [760, 509] width 399 height 34
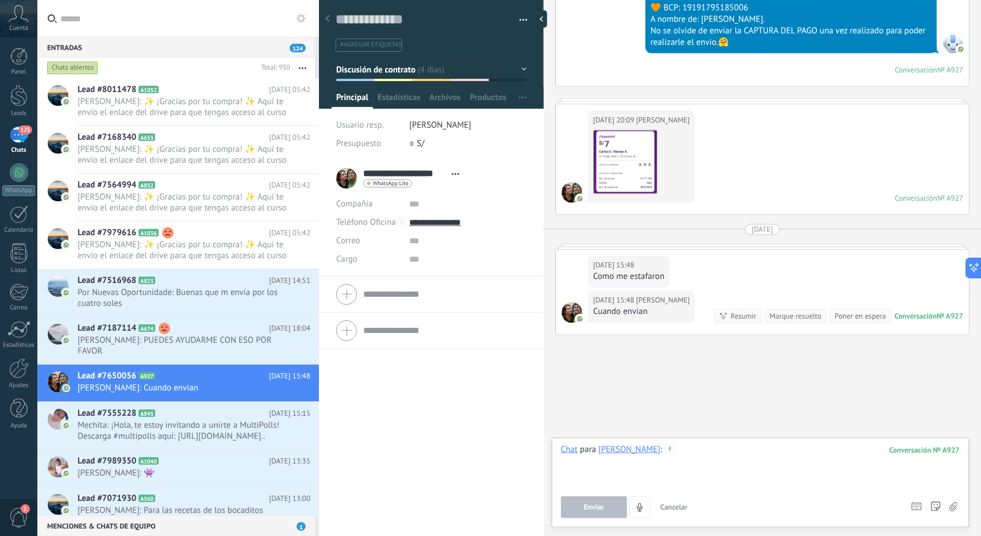
paste div
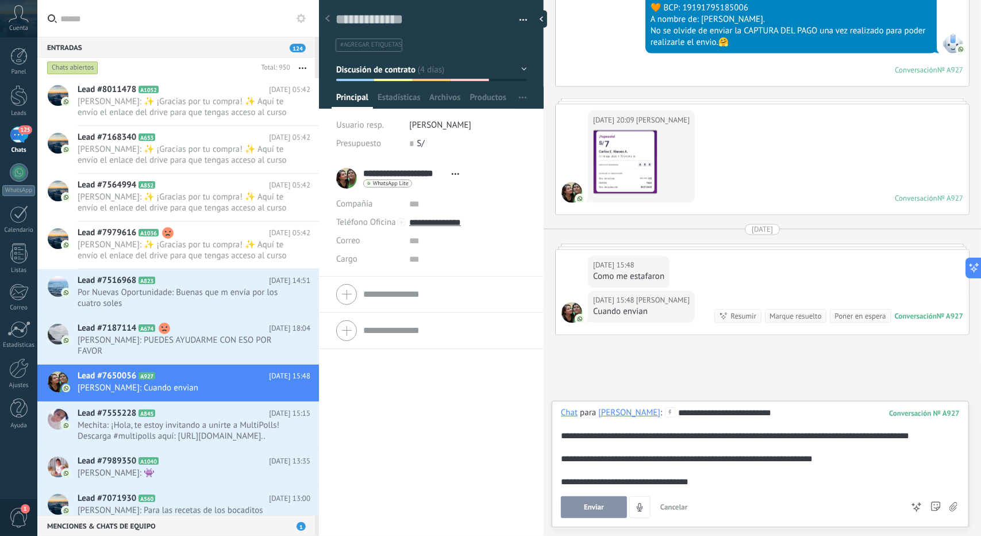
click at [590, 501] on button "Enviar" at bounding box center [594, 507] width 66 height 22
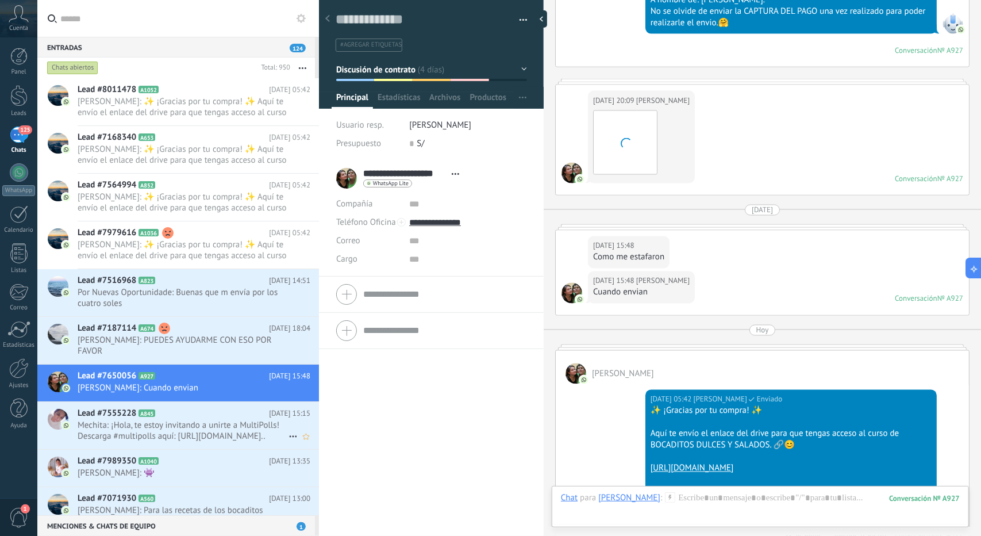
scroll to position [1239, 0]
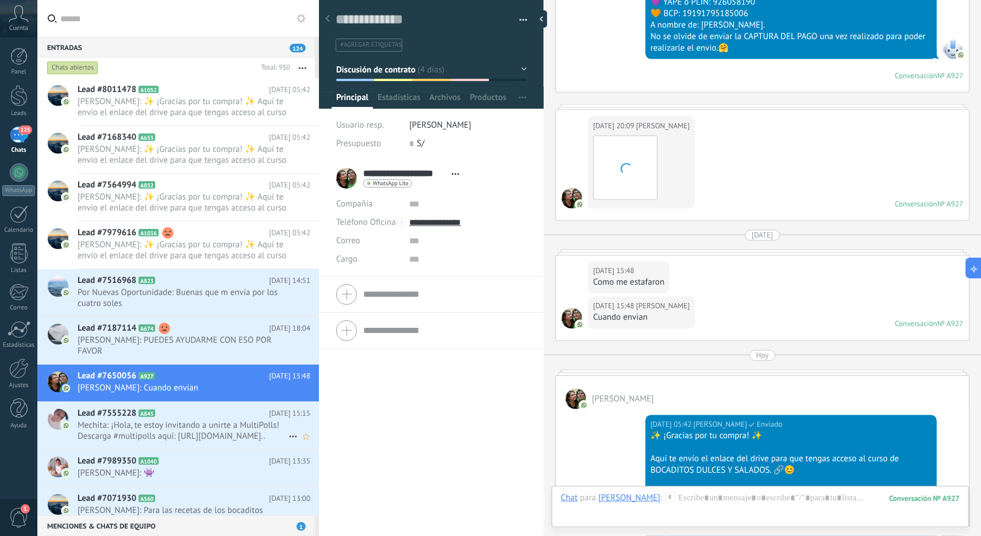
click at [195, 427] on span "Mechita: ¡Hola, te estoy invitando a unirte a MultiPolls! Descarga #multipolls …" at bounding box center [183, 430] width 211 height 22
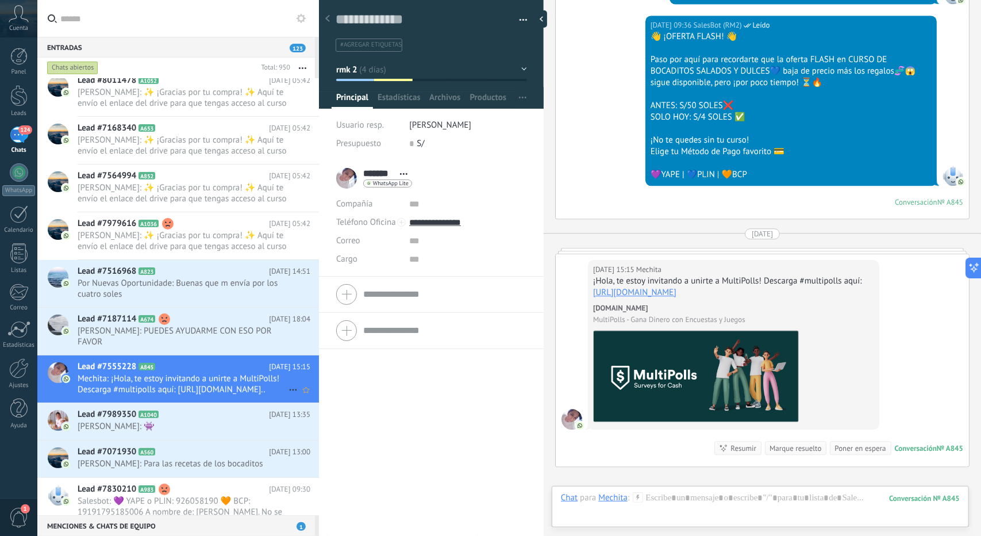
scroll to position [57, 0]
click at [192, 421] on span "[PERSON_NAME]: 👾" at bounding box center [183, 426] width 211 height 11
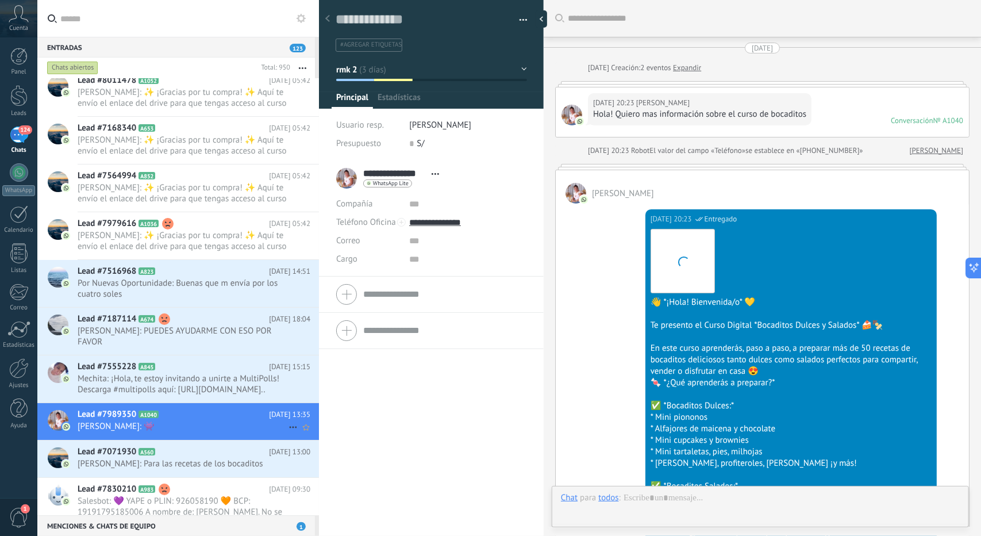
scroll to position [1826, 0]
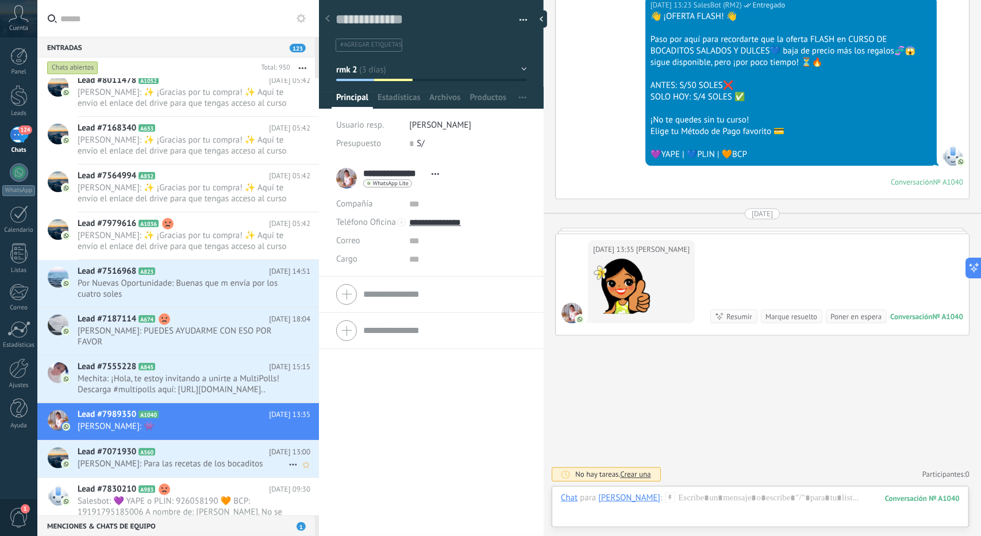
click at [196, 473] on div "Lead #7071930 A560 21.08.2025 13:00 Carmen Violeta Tacunan: Para las recetas de…" at bounding box center [198, 458] width 241 height 36
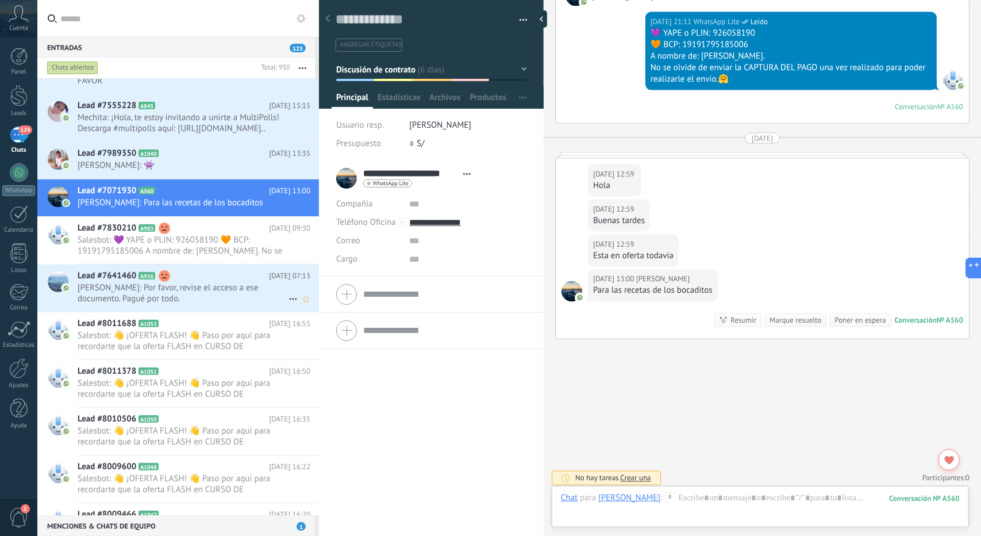
click at [180, 298] on span "[PERSON_NAME]: Por favor, revise el acceso a ese documento. Pagué por todo." at bounding box center [183, 293] width 211 height 22
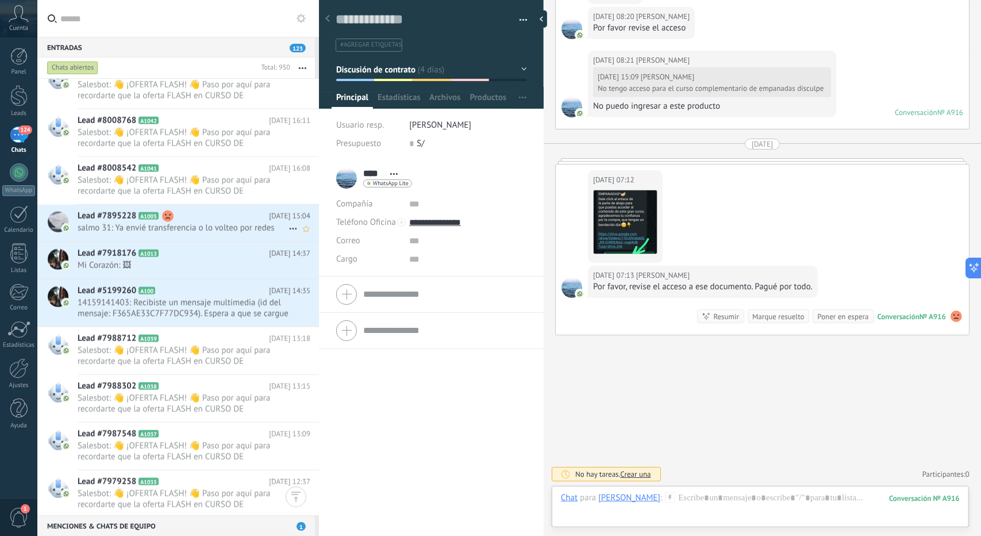
click at [202, 225] on span "salmo 31: Ya envié transferencia o lo volteo por redes" at bounding box center [183, 227] width 211 height 11
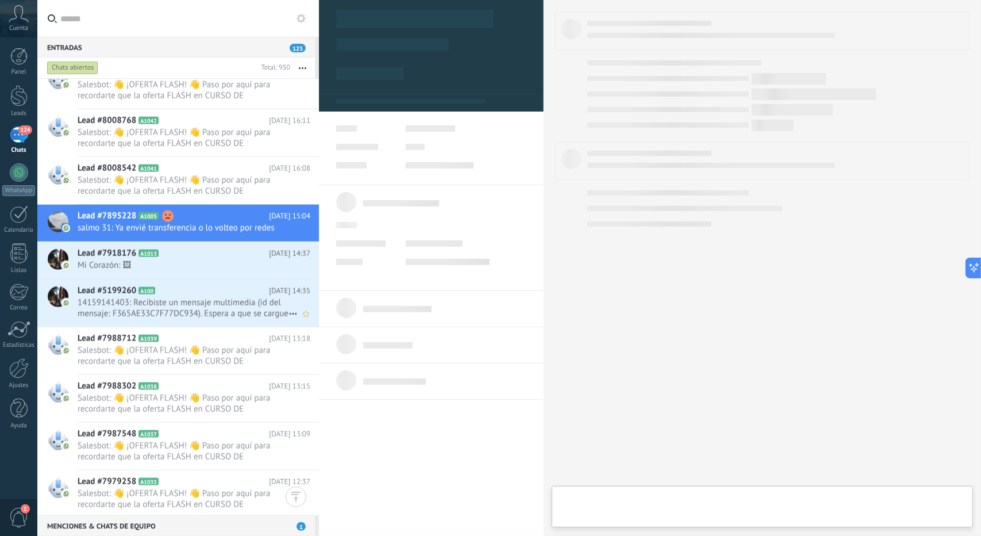
type textarea "**********"
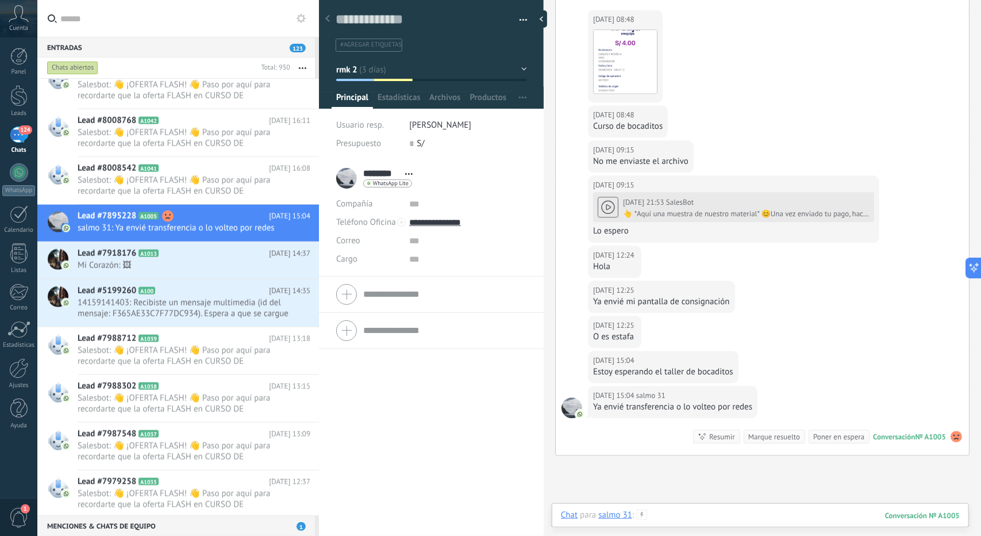
click at [764, 516] on div at bounding box center [760, 526] width 399 height 34
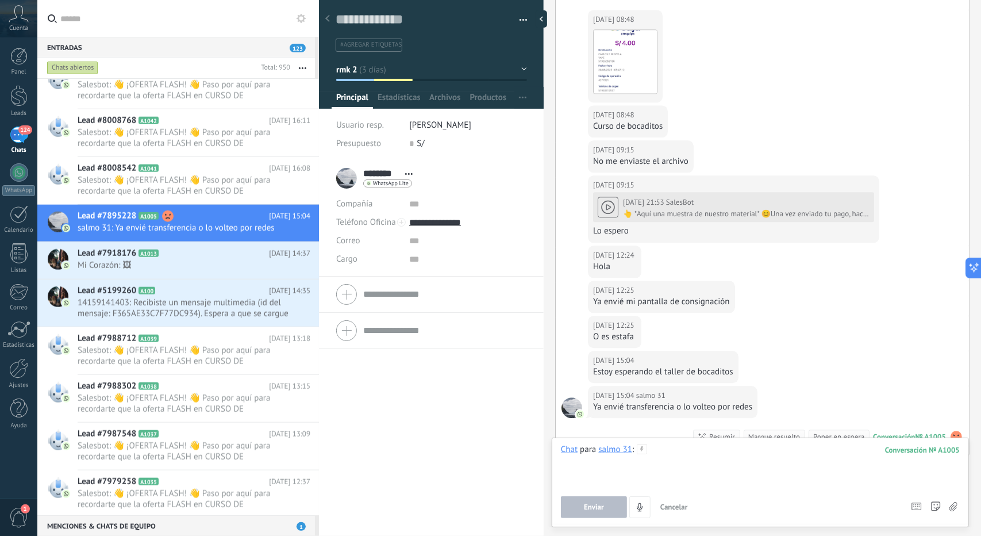
paste div
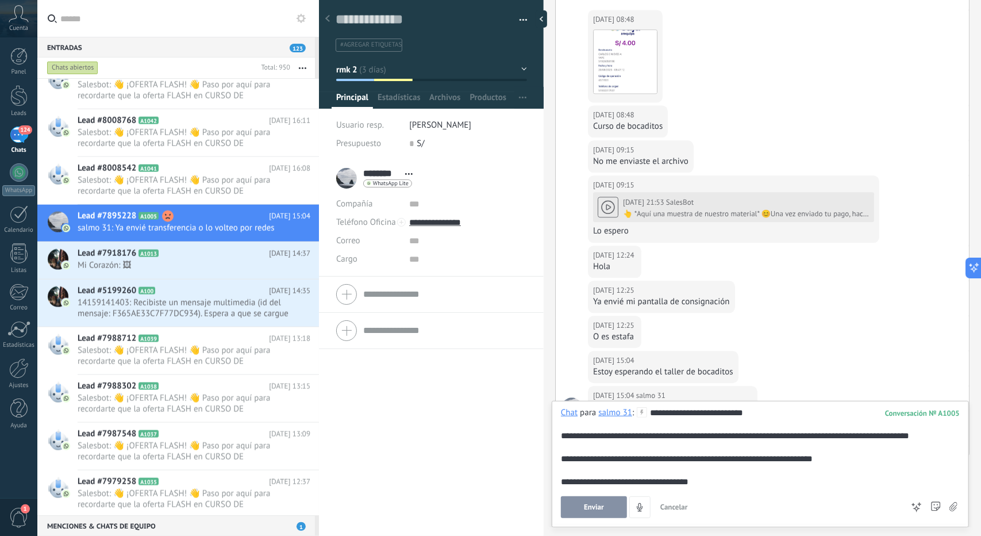
click at [610, 505] on button "Enviar" at bounding box center [594, 507] width 66 height 22
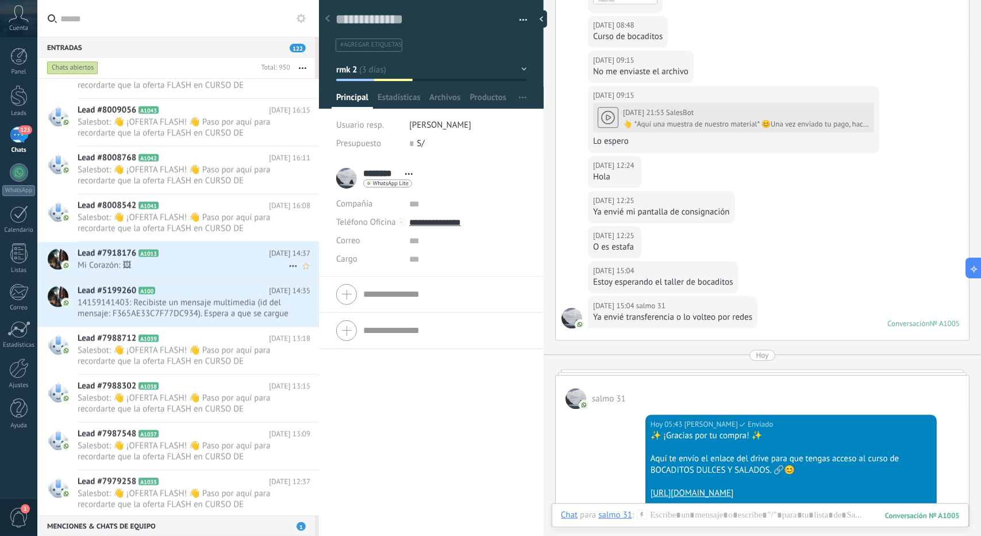
click at [176, 261] on span "Mi Corazón: 🖼" at bounding box center [183, 265] width 211 height 11
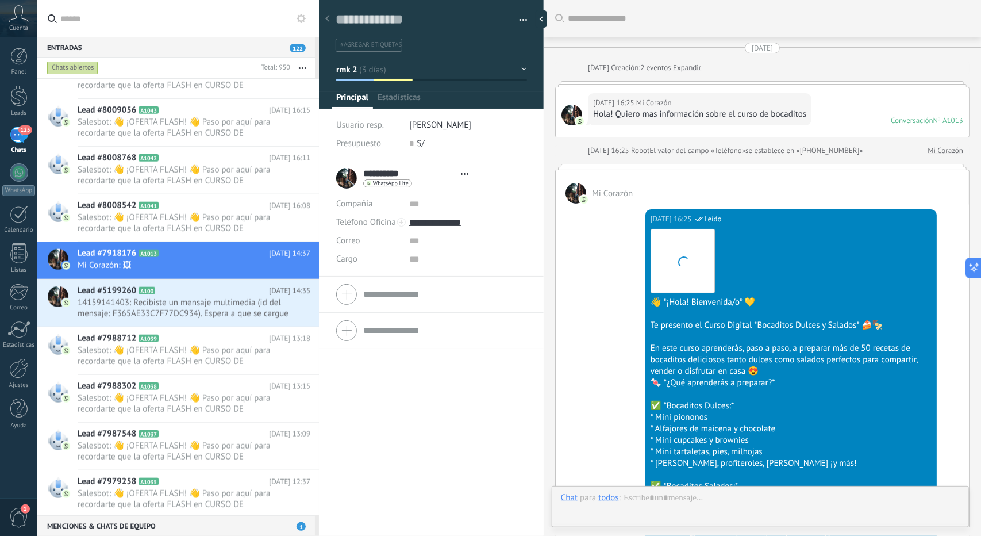
type textarea "**********"
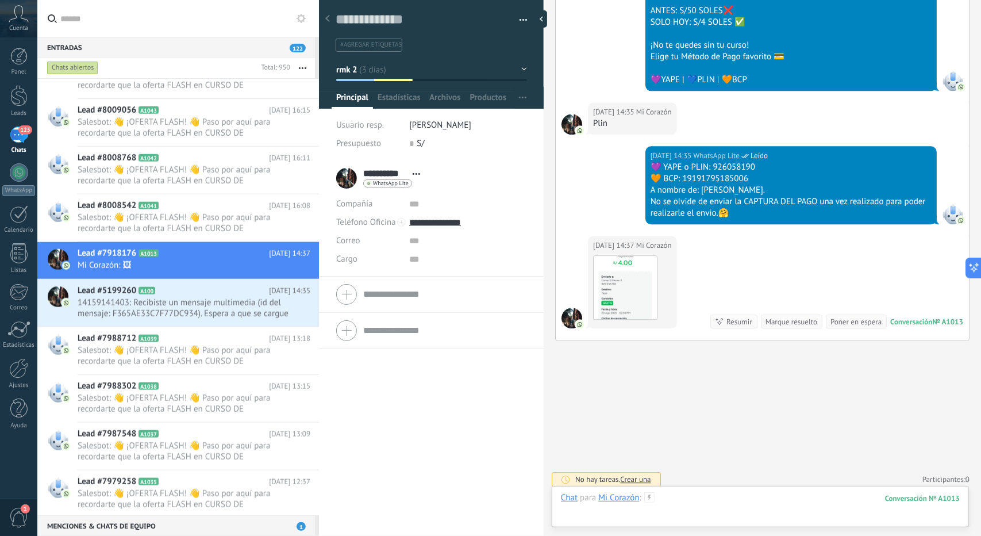
click at [727, 500] on div at bounding box center [760, 509] width 399 height 34
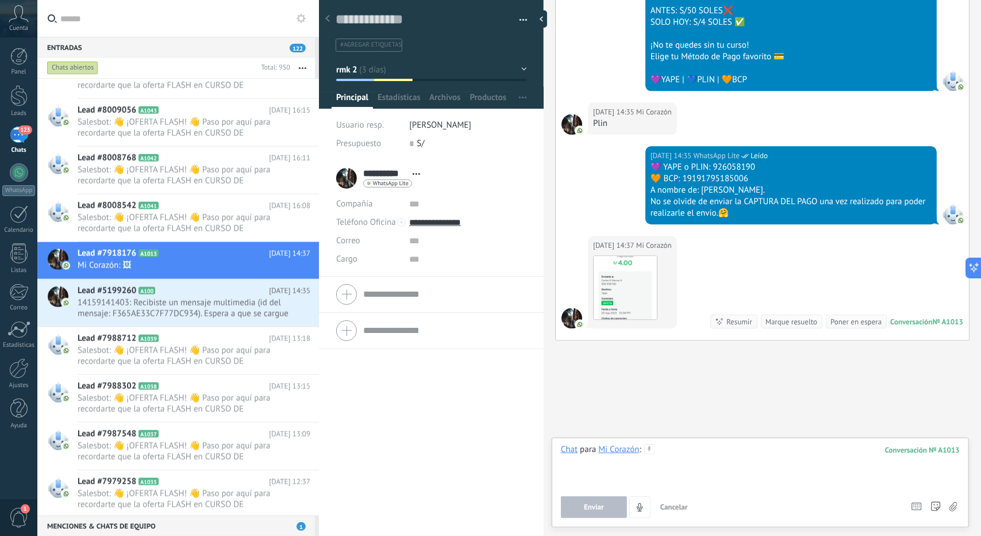
paste div
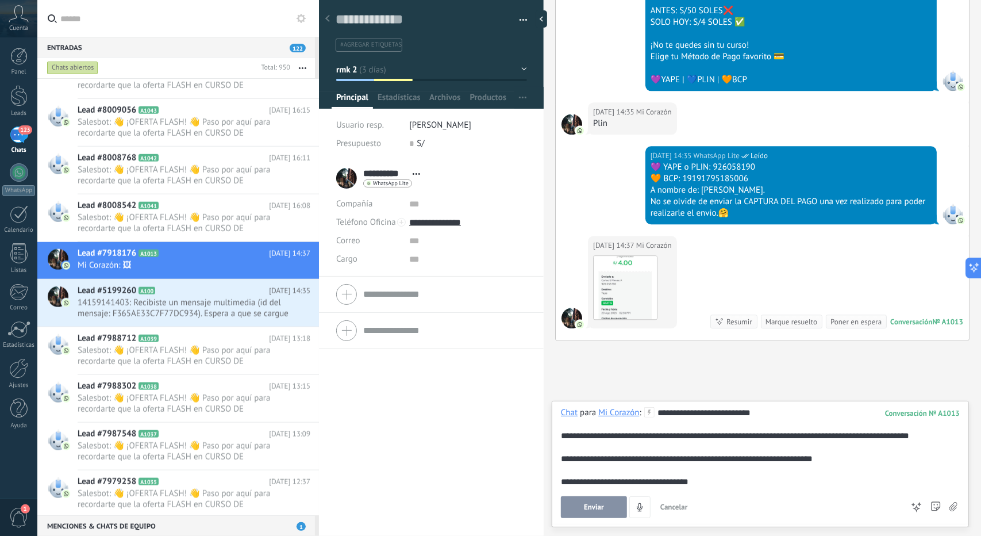
click at [601, 506] on span "Enviar" at bounding box center [594, 507] width 20 height 8
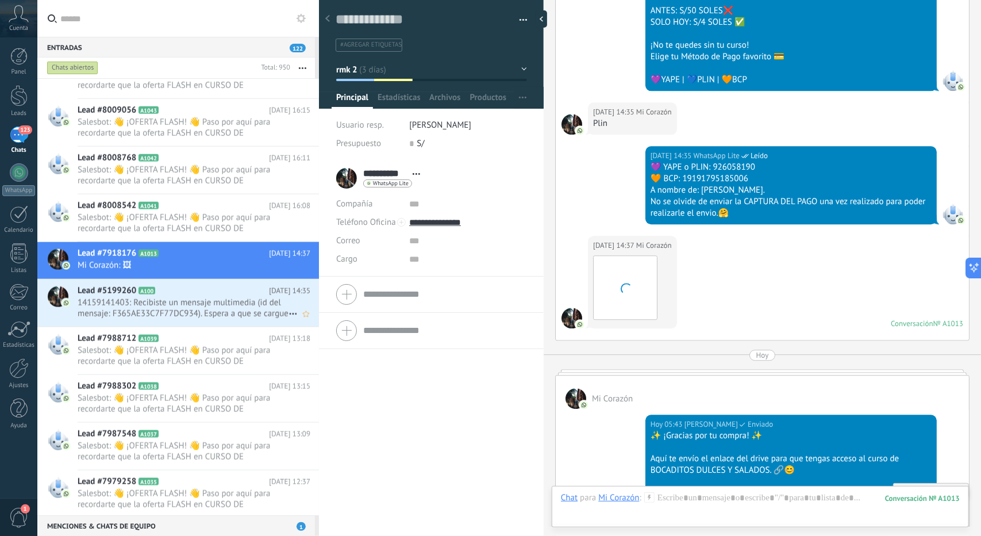
click at [185, 318] on div "Lead #5199260 A100 20.08.2025 14:35 14159141403: Recibiste un mensaje multimedi…" at bounding box center [198, 302] width 241 height 47
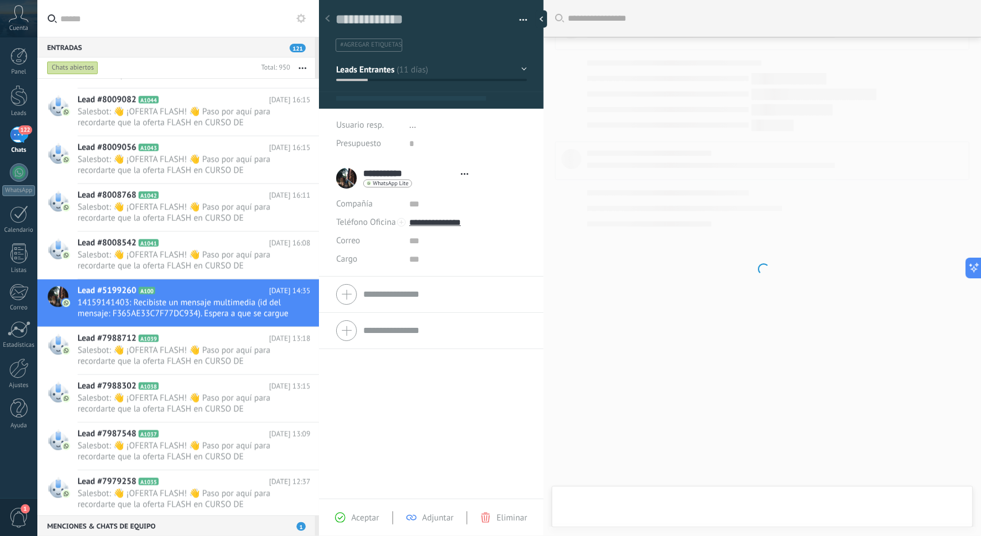
type textarea "**********"
